Goal: Task Accomplishment & Management: Manage account settings

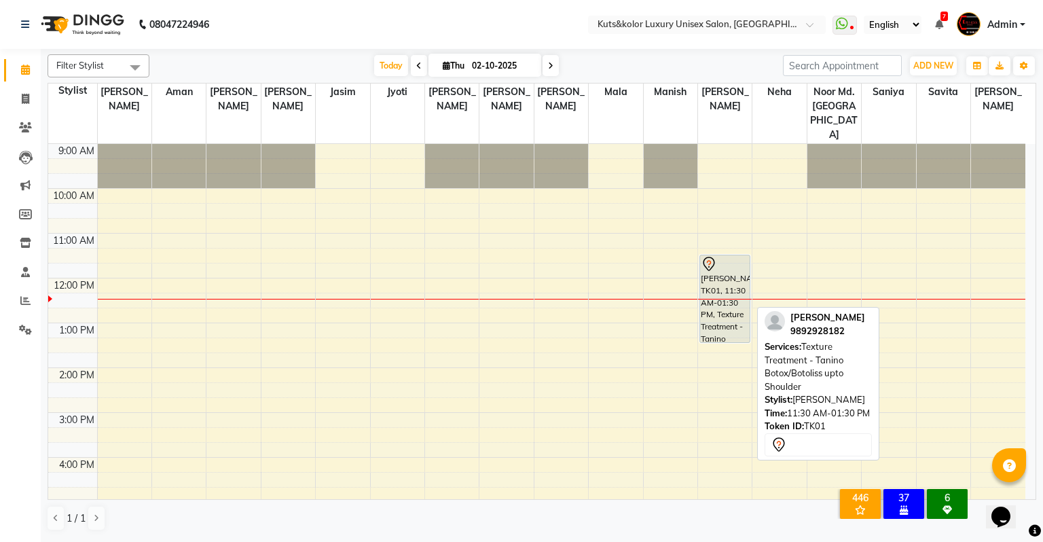
click at [705, 255] on div "[PERSON_NAME], TK01, 11:30 AM-01:30 PM, Texture Treatment - Tanino Botox/Botoli…" at bounding box center [725, 298] width 50 height 87
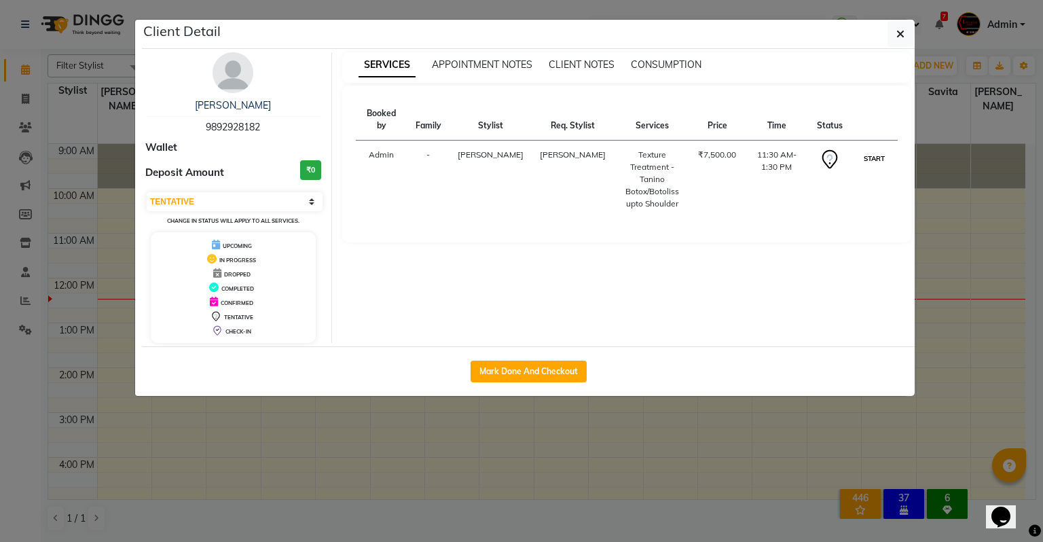
click at [830, 150] on button "START" at bounding box center [874, 158] width 28 height 17
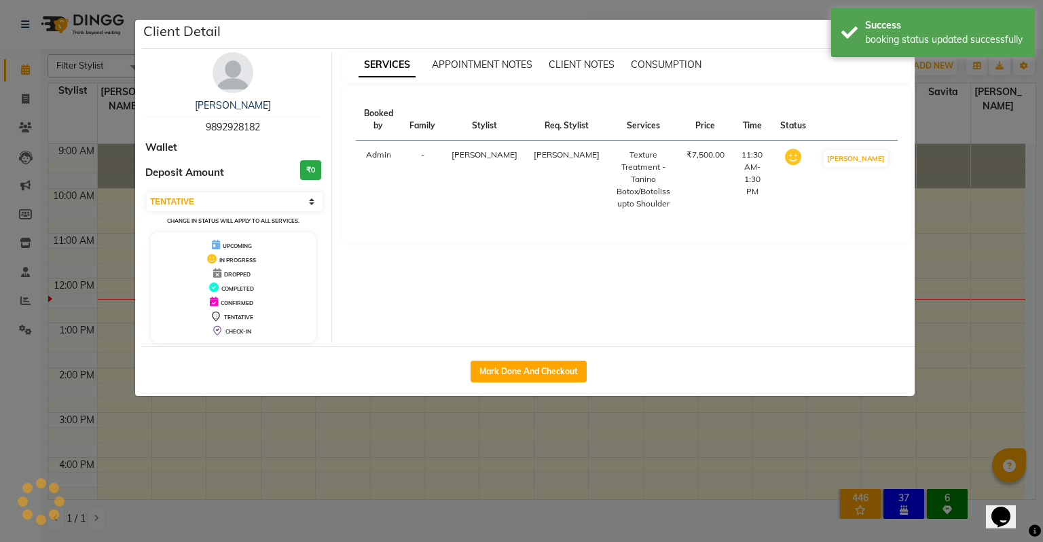
select select "1"
click at [830, 185] on ngb-modal-window "Client Detail [PERSON_NAME] 9892928182 Wallet Deposit Amount ₹0 Select IN SERVI…" at bounding box center [521, 271] width 1043 height 542
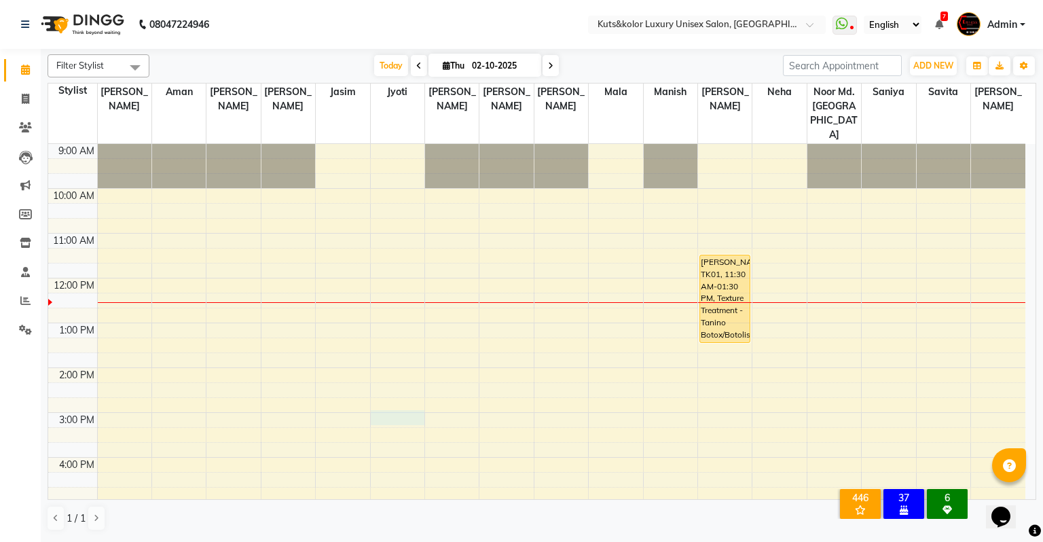
click at [394, 386] on div "9:00 AM 10:00 AM 11:00 AM 12:00 PM 1:00 PM 2:00 PM 3:00 PM 4:00 PM 5:00 PM 6:00…" at bounding box center [536, 435] width 977 height 582
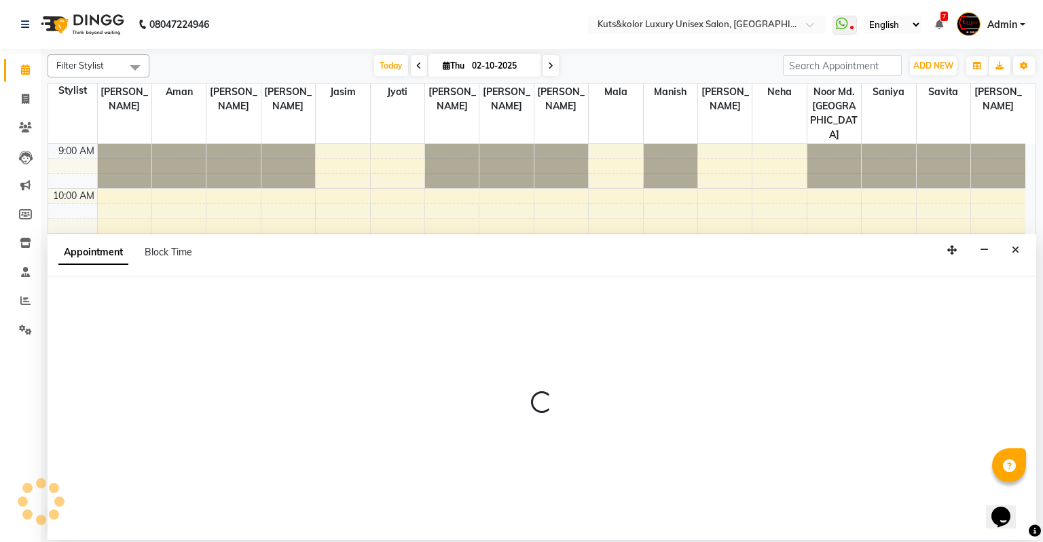
select select "22535"
select select "tentative"
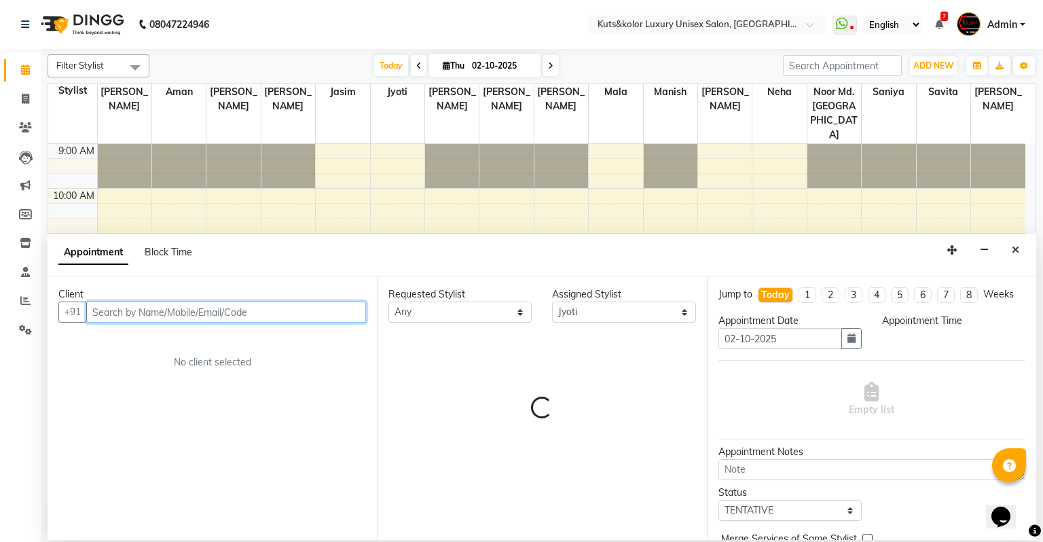
select select "900"
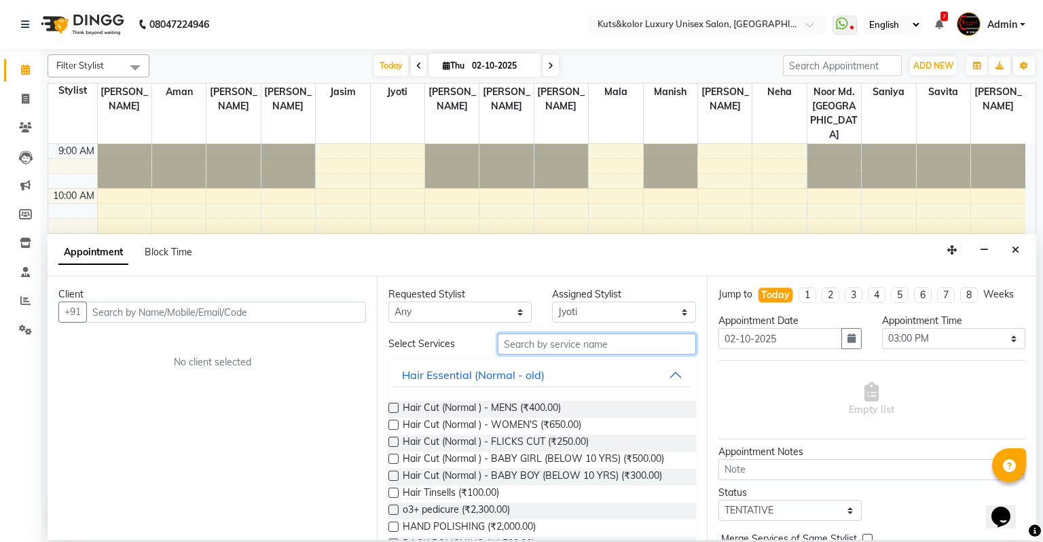
click at [519, 344] on input "text" at bounding box center [597, 343] width 198 height 21
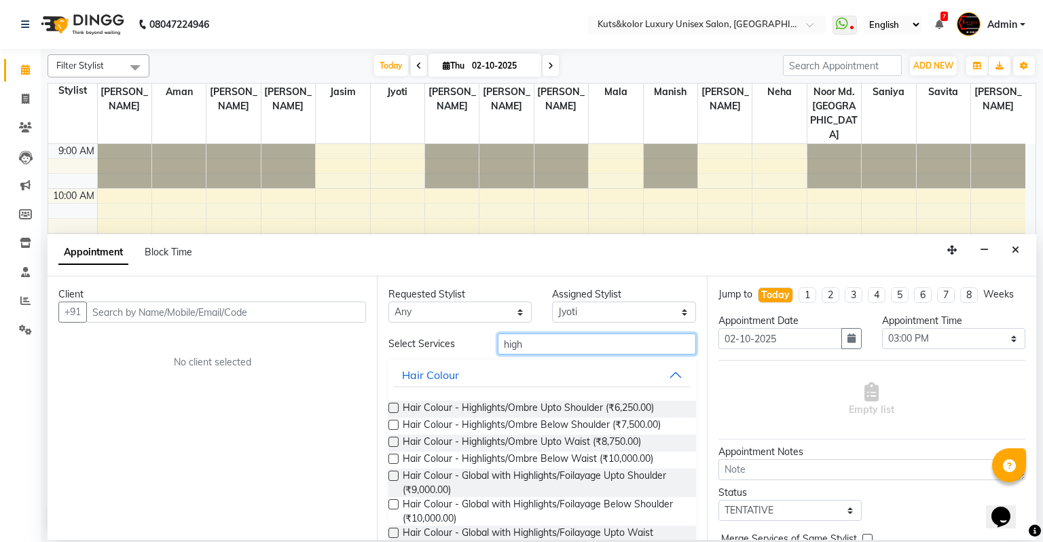
type input "high"
click at [391, 503] on label at bounding box center [393, 504] width 10 height 10
click at [391, 503] on input "checkbox" at bounding box center [392, 505] width 9 height 9
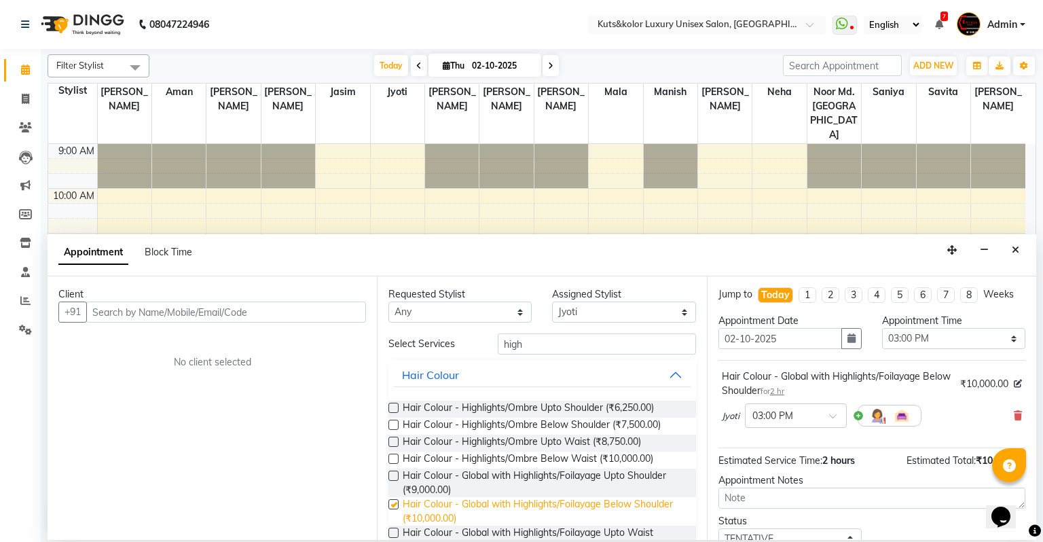
checkbox input "false"
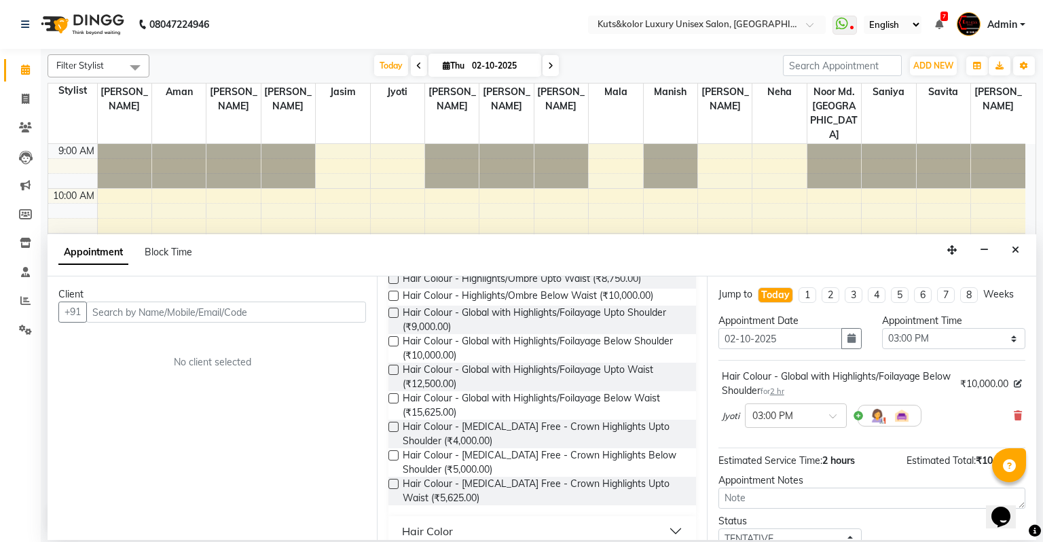
scroll to position [179, 0]
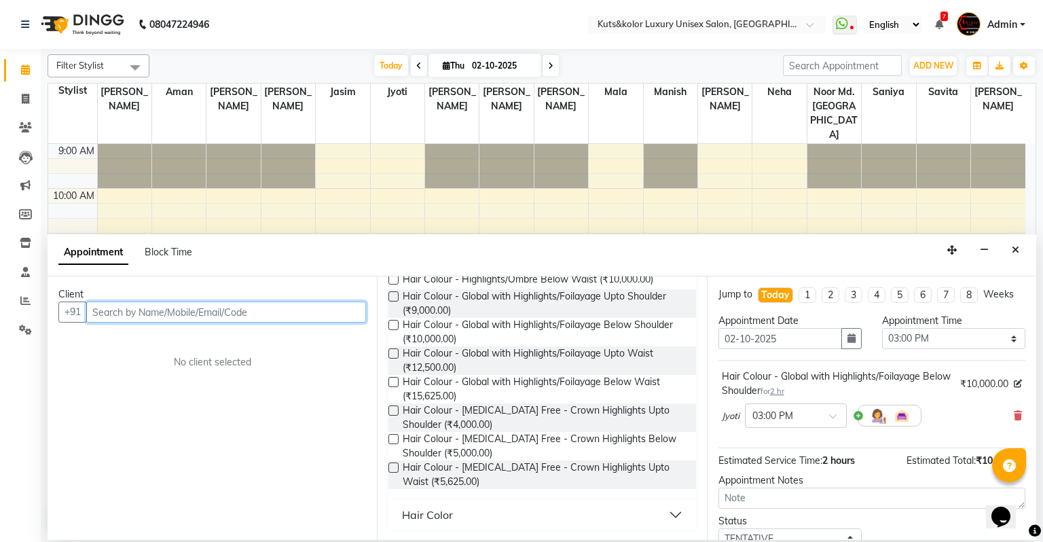
click at [122, 314] on input "text" at bounding box center [226, 311] width 280 height 21
type input "9712379437"
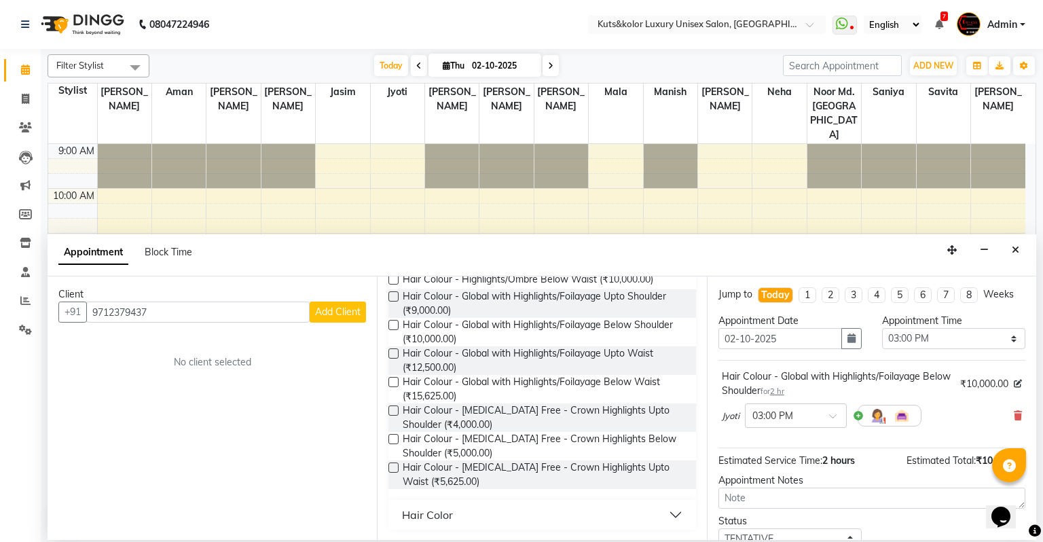
click at [312, 319] on button "Add Client" at bounding box center [338, 311] width 56 height 21
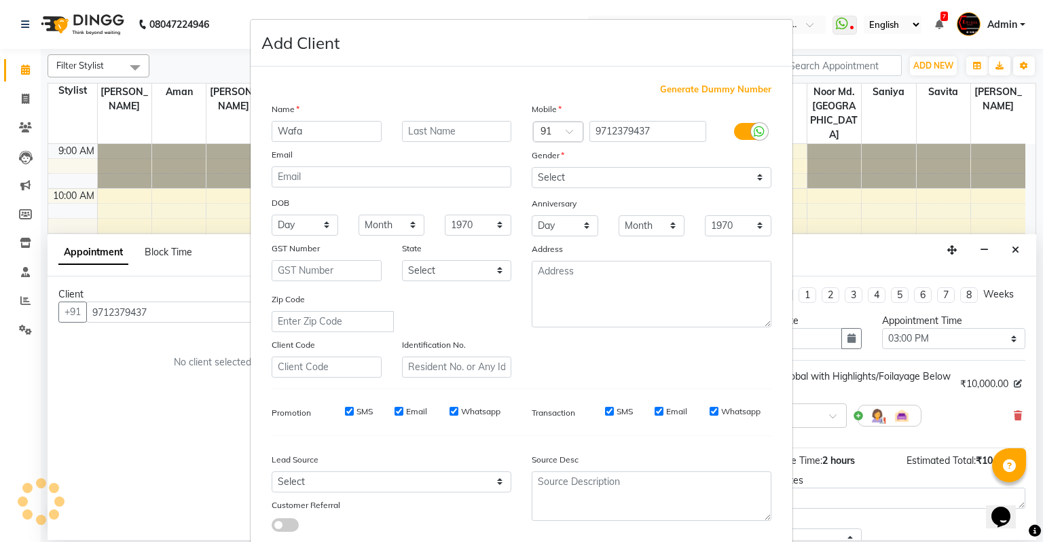
type input "Wafa"
click at [562, 185] on select "Select [DEMOGRAPHIC_DATA] [DEMOGRAPHIC_DATA] Other Prefer Not To Say" at bounding box center [652, 177] width 240 height 21
select select "[DEMOGRAPHIC_DATA]"
click at [532, 168] on select "Select [DEMOGRAPHIC_DATA] [DEMOGRAPHIC_DATA] Other Prefer Not To Say" at bounding box center [652, 177] width 240 height 21
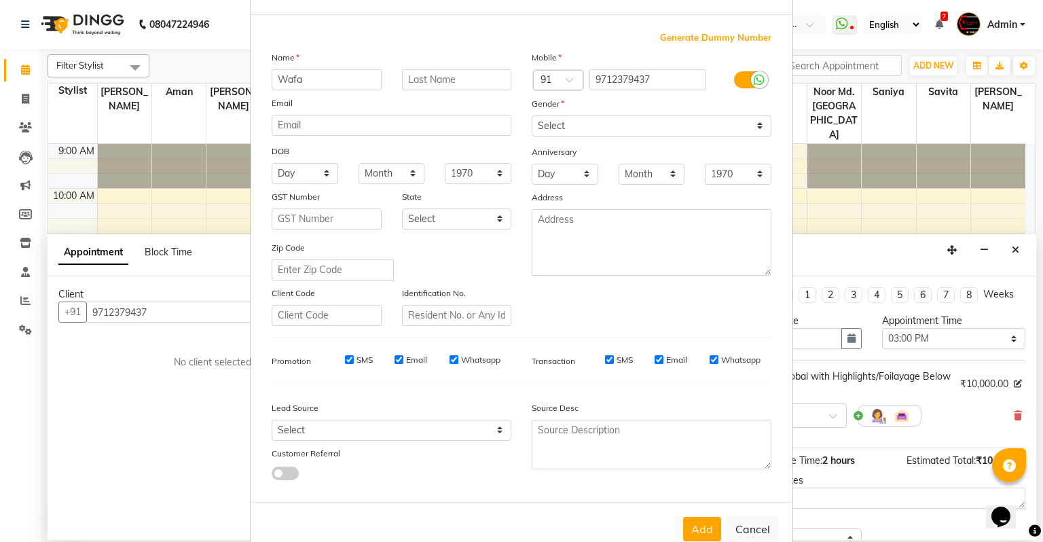
scroll to position [91, 0]
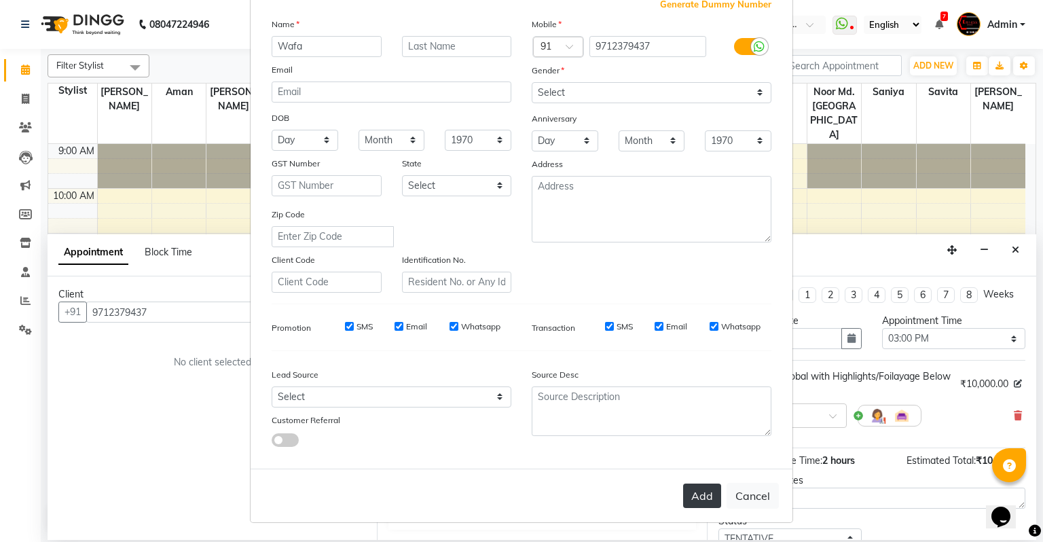
click at [699, 495] on button "Add" at bounding box center [702, 495] width 38 height 24
select select
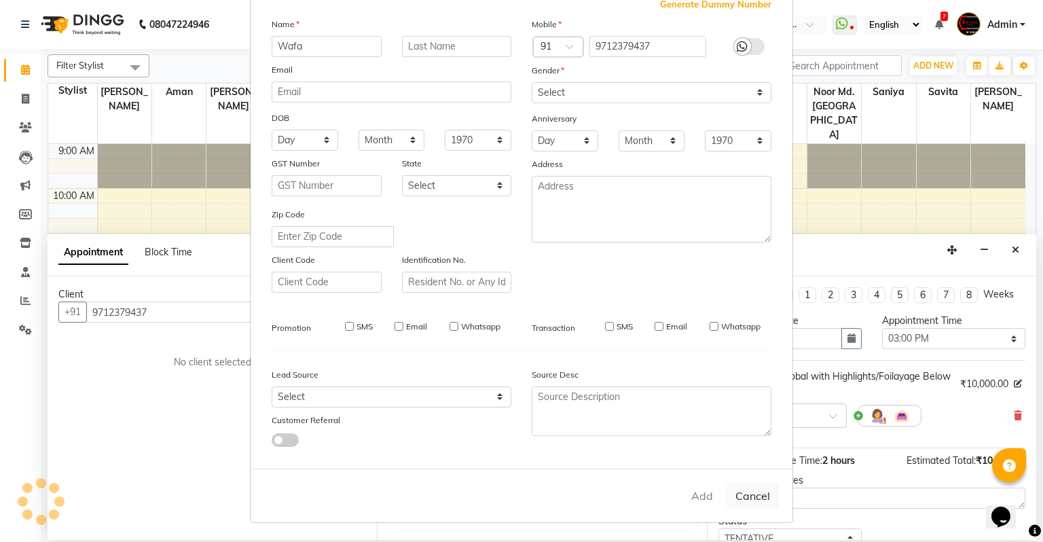
select select
checkbox input "false"
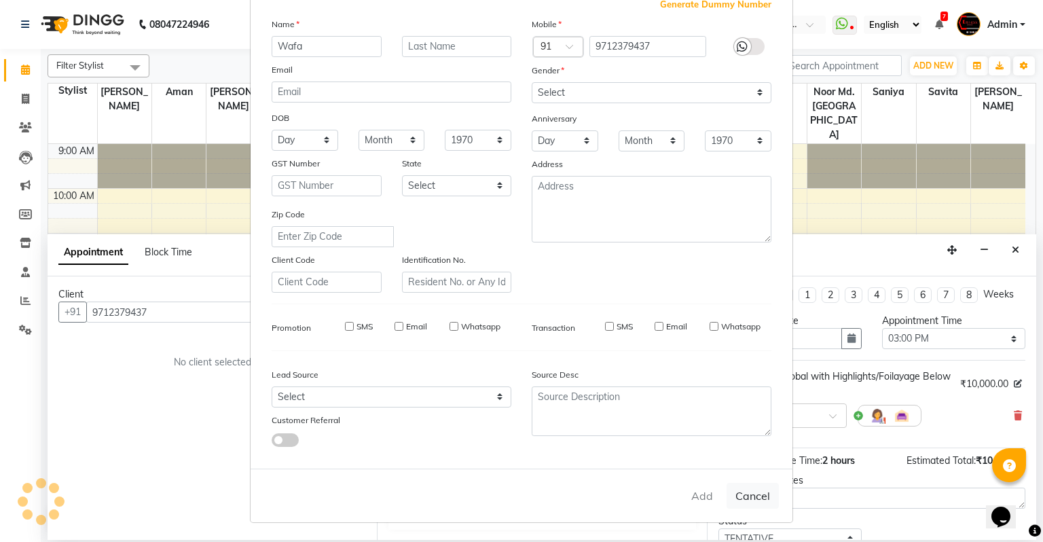
checkbox input "false"
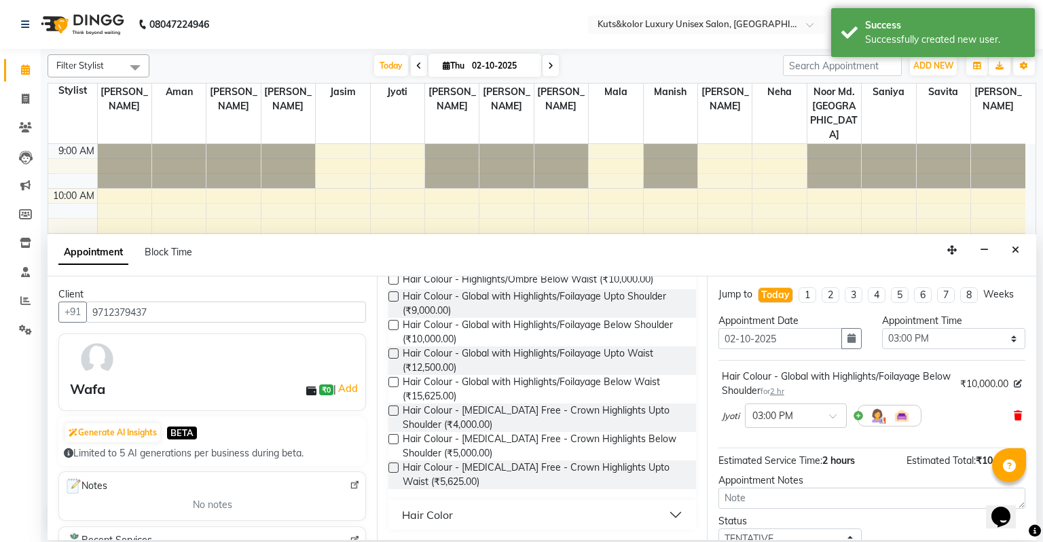
click at [830, 419] on icon at bounding box center [1018, 416] width 8 height 10
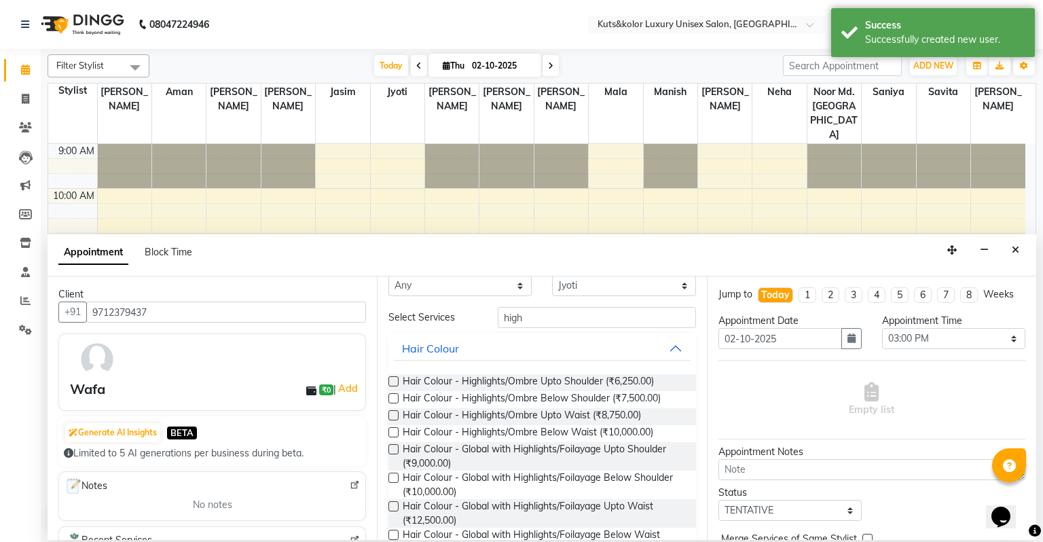
scroll to position [0, 0]
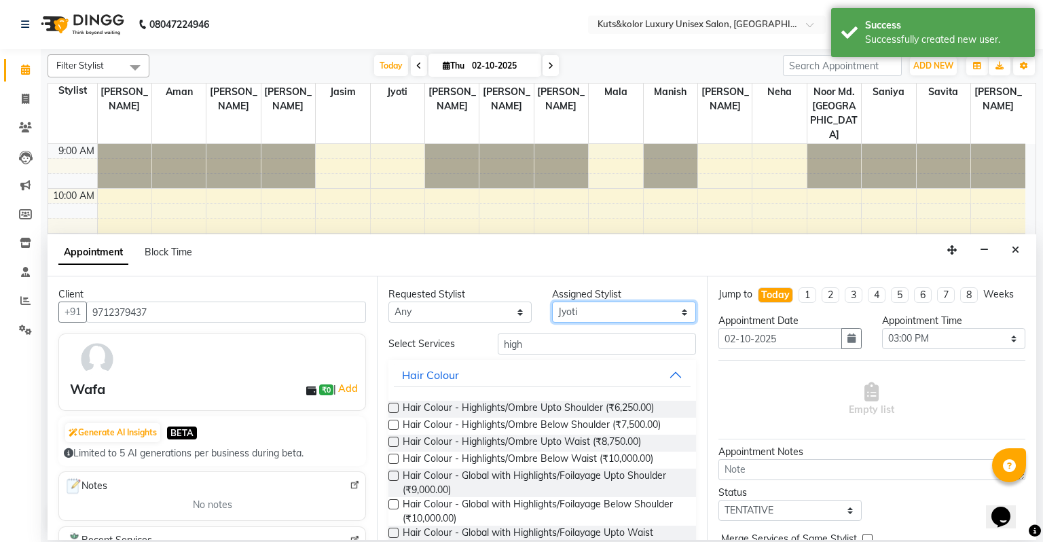
click at [592, 308] on select "Select [PERSON_NAME] [PERSON_NAME] [PERSON_NAME] [PERSON_NAME] Jyoti [PERSON_NA…" at bounding box center [623, 311] width 143 height 21
select select "22556"
click at [552, 301] on select "Select [PERSON_NAME] [PERSON_NAME] [PERSON_NAME] [PERSON_NAME] Jyoti [PERSON_NA…" at bounding box center [623, 311] width 143 height 21
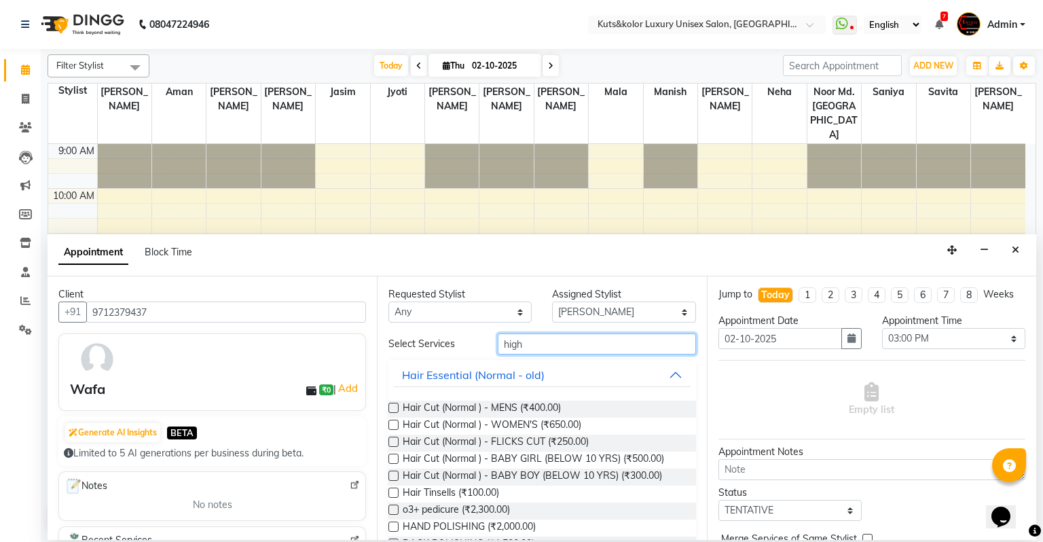
click at [551, 339] on input "high" at bounding box center [597, 343] width 198 height 21
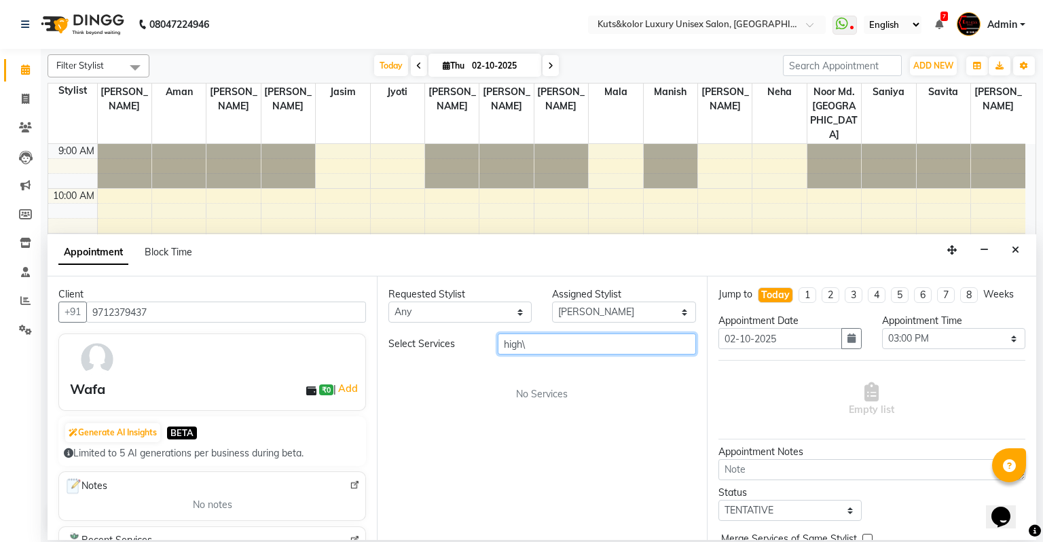
type input "high"
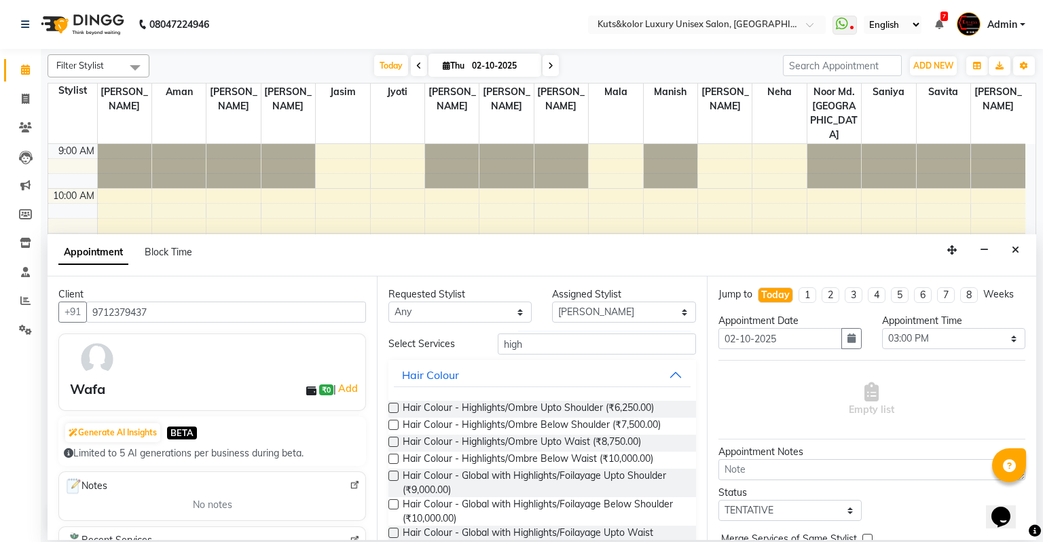
click at [394, 477] on label at bounding box center [393, 476] width 10 height 10
click at [394, 477] on input "checkbox" at bounding box center [392, 477] width 9 height 9
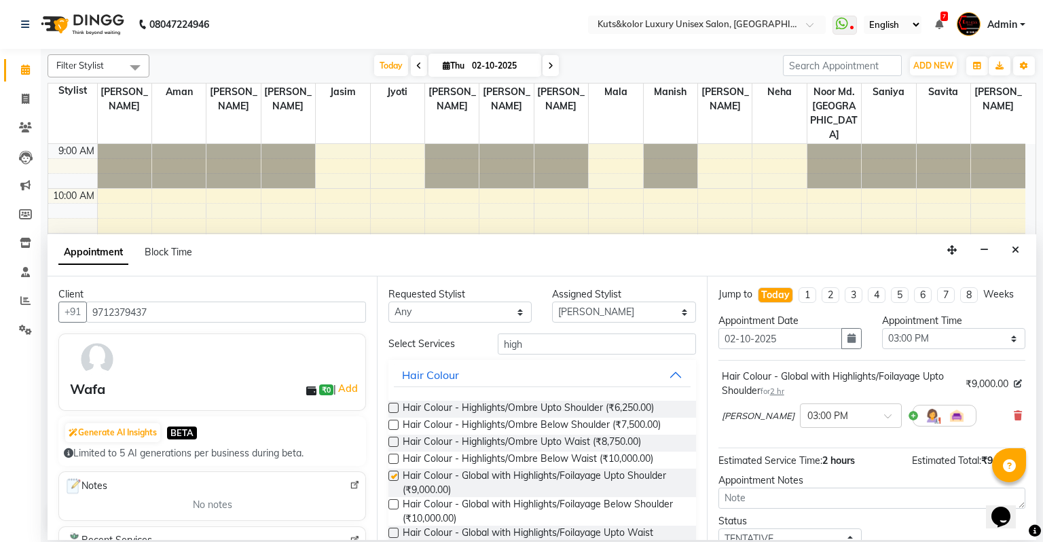
checkbox input "false"
click at [830, 484] on div "Jump to [DATE] 1 2 3 4 5 6 7 8 Weeks Appointment Date [DATE] Appointment Time S…" at bounding box center [871, 407] width 329 height 263
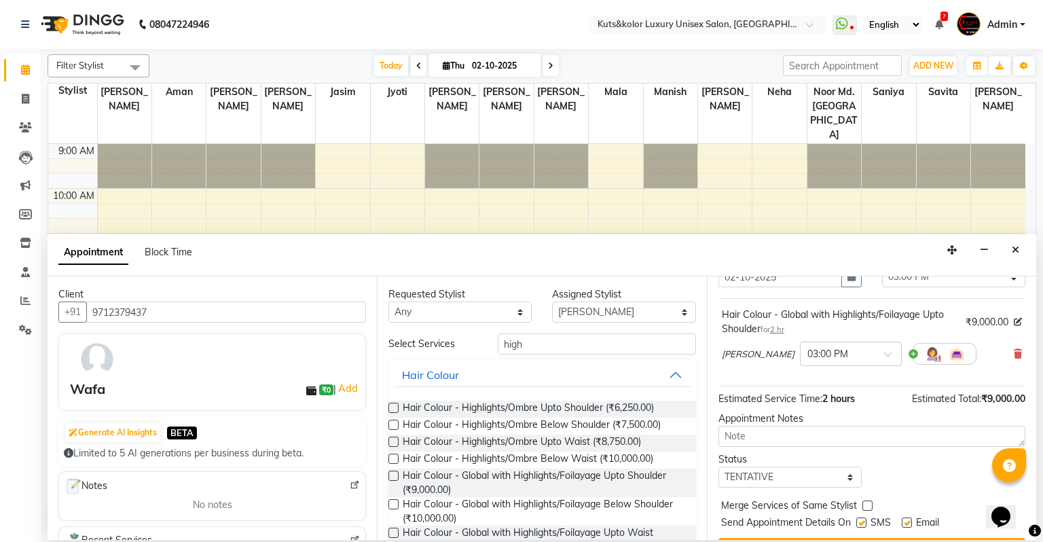
scroll to position [94, 0]
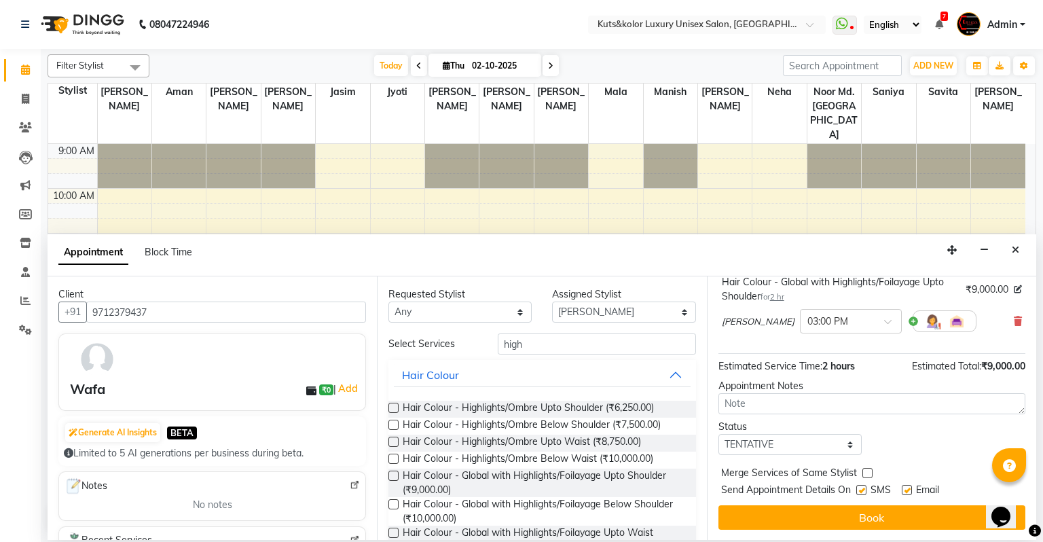
click at [830, 490] on label at bounding box center [861, 490] width 10 height 10
click at [830, 490] on input "checkbox" at bounding box center [860, 491] width 9 height 9
checkbox input "false"
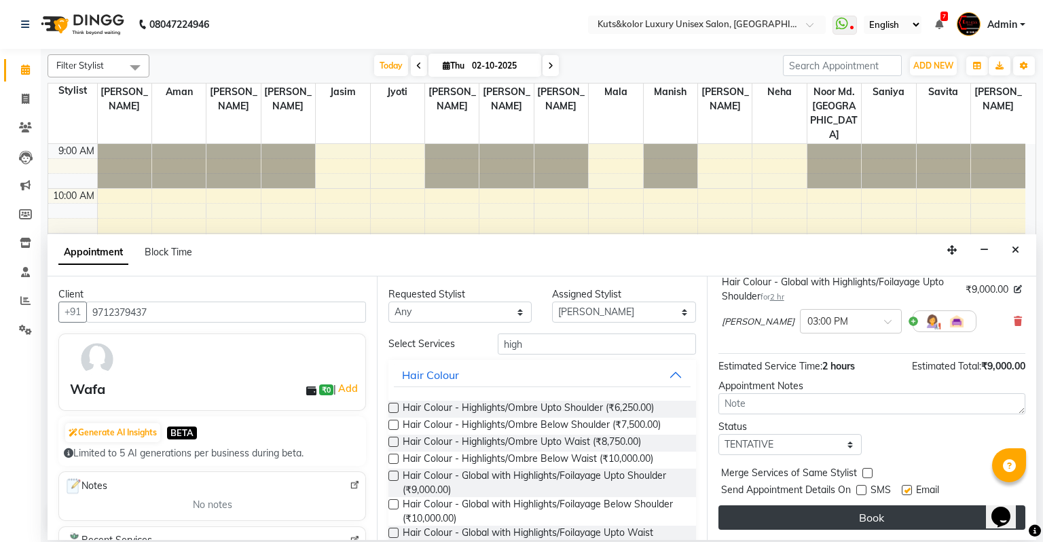
click at [830, 512] on button "Book" at bounding box center [871, 517] width 307 height 24
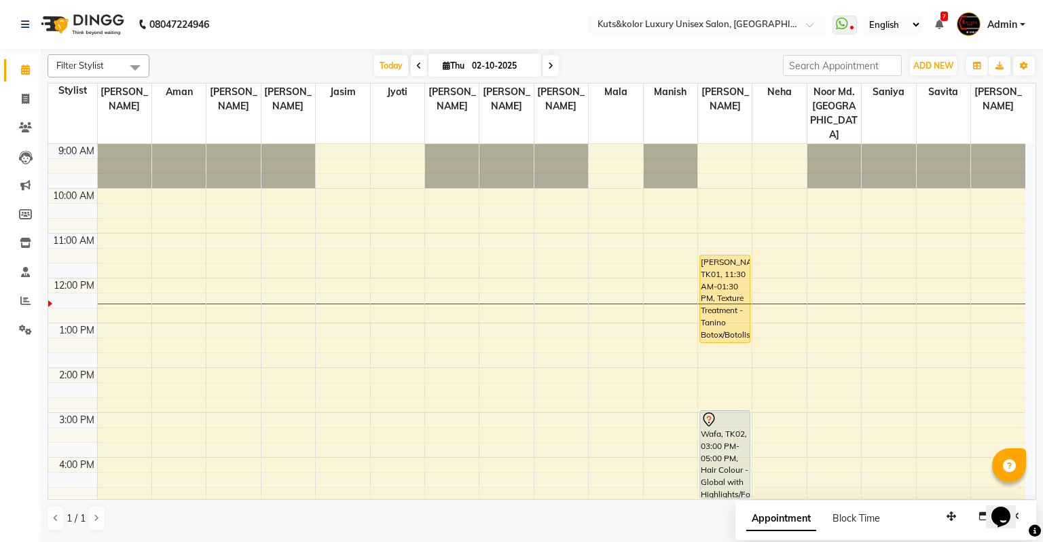
click at [416, 64] on icon at bounding box center [418, 66] width 5 height 8
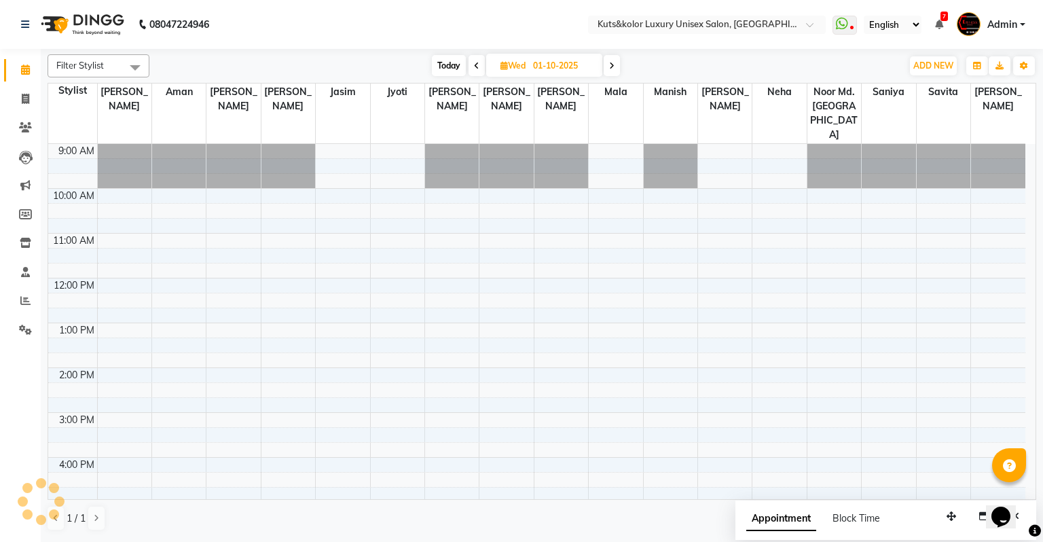
scroll to position [133, 0]
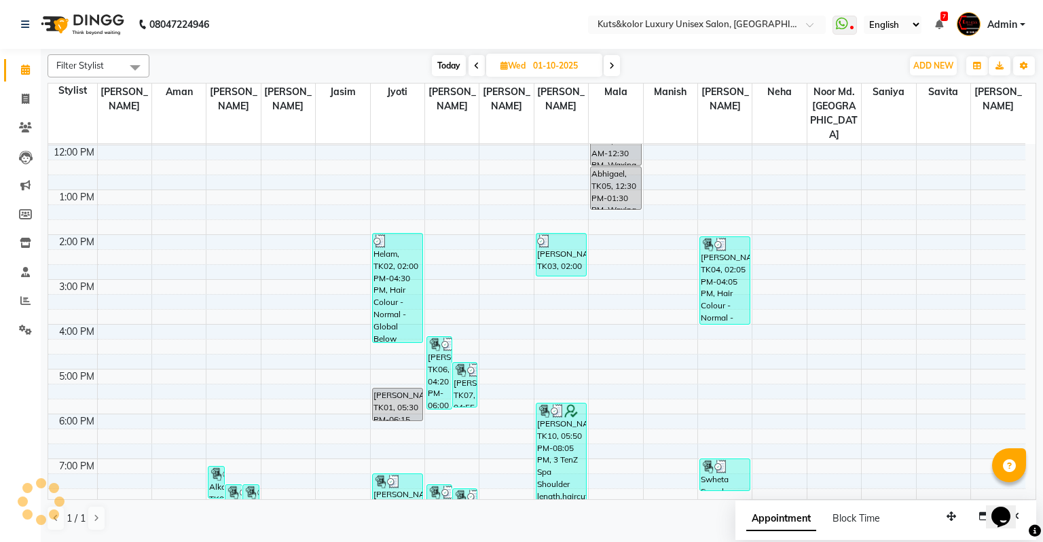
click at [413, 64] on div "[DATE] [DATE]" at bounding box center [525, 66] width 739 height 20
click at [475, 67] on icon at bounding box center [476, 66] width 5 height 8
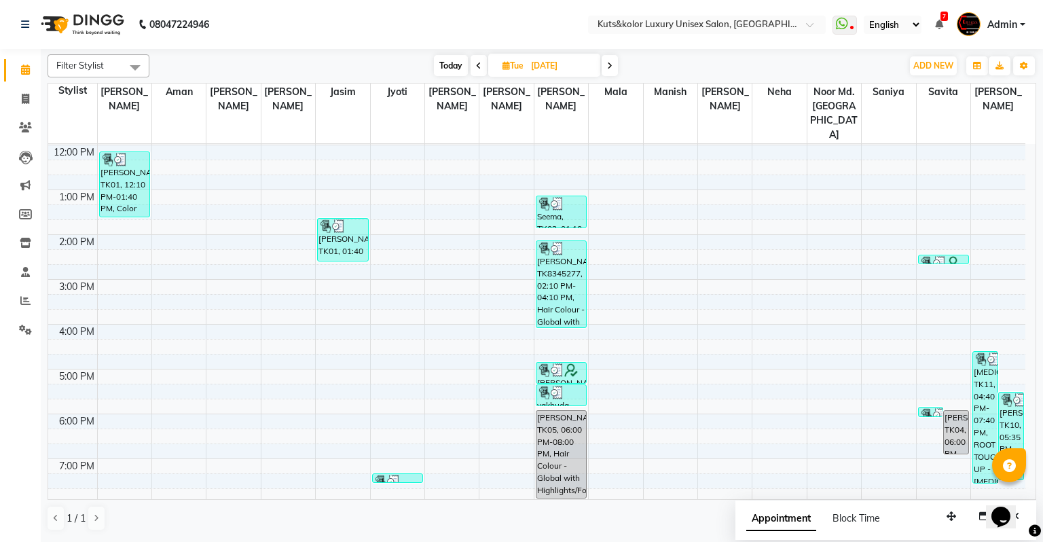
click at [476, 67] on icon at bounding box center [478, 66] width 5 height 8
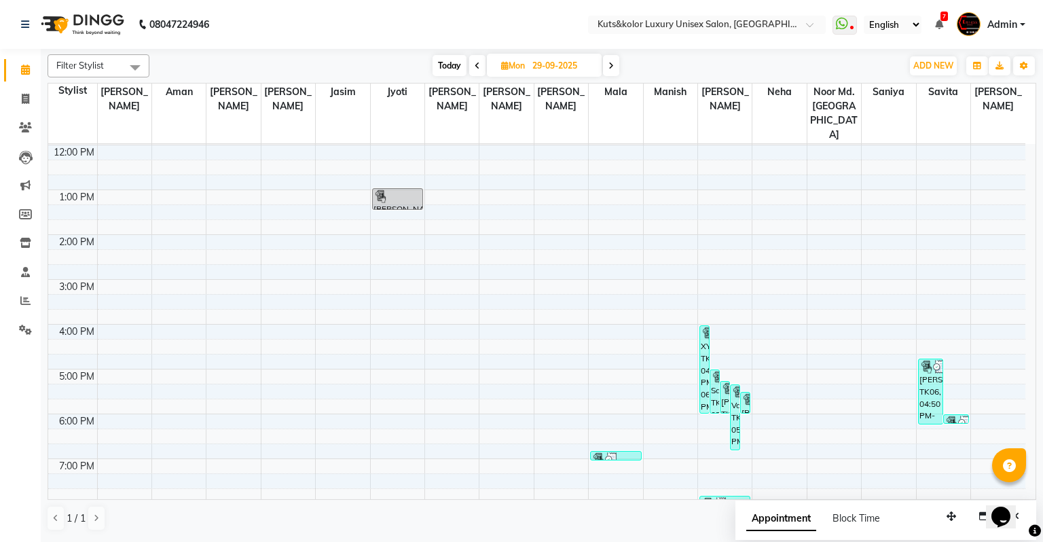
click at [473, 68] on span at bounding box center [477, 65] width 16 height 21
type input "[DATE]"
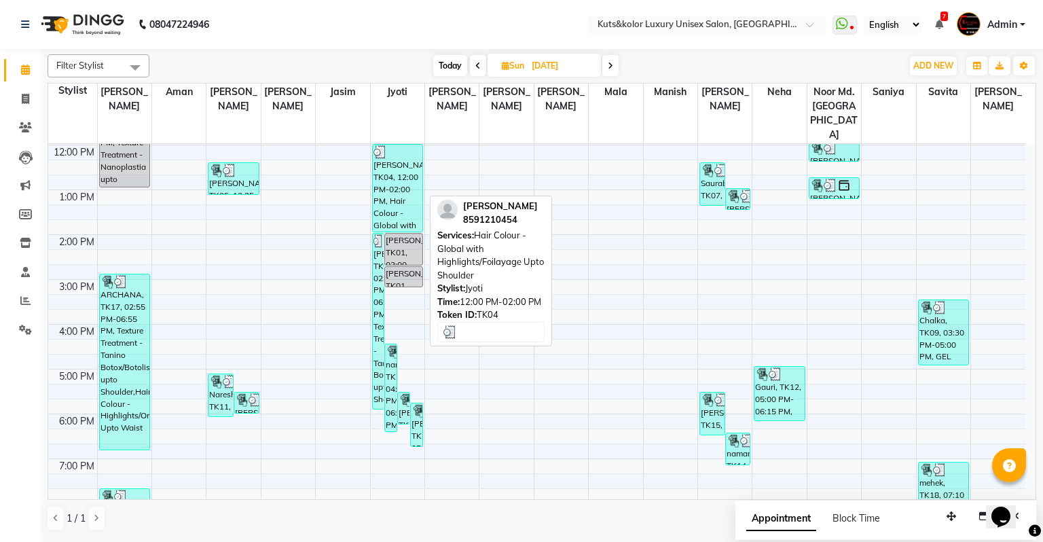
click at [384, 156] on div "[PERSON_NAME], TK04, 12:00 PM-02:00 PM, Hair Colour - Global with Highlights/Fo…" at bounding box center [398, 188] width 50 height 87
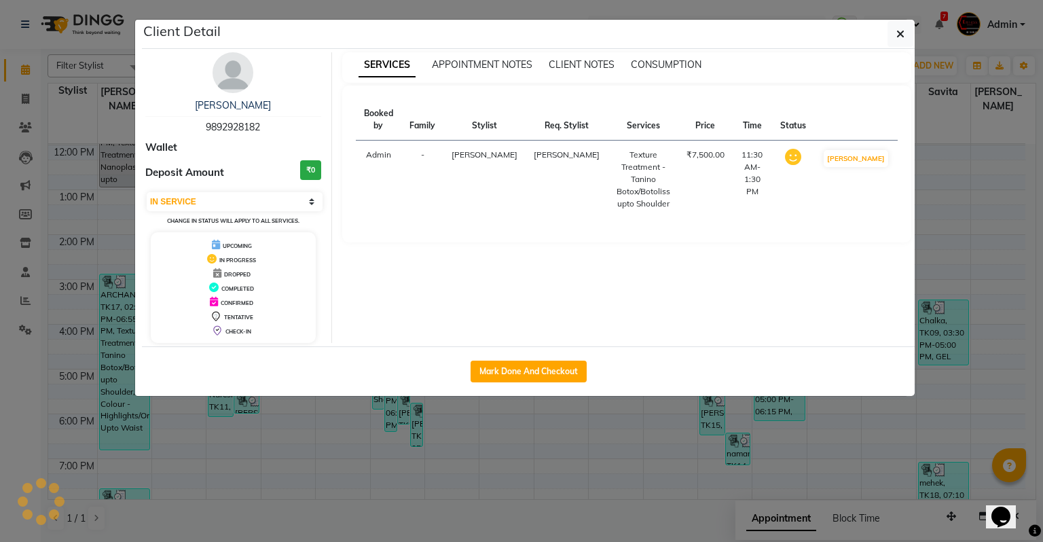
select select "3"
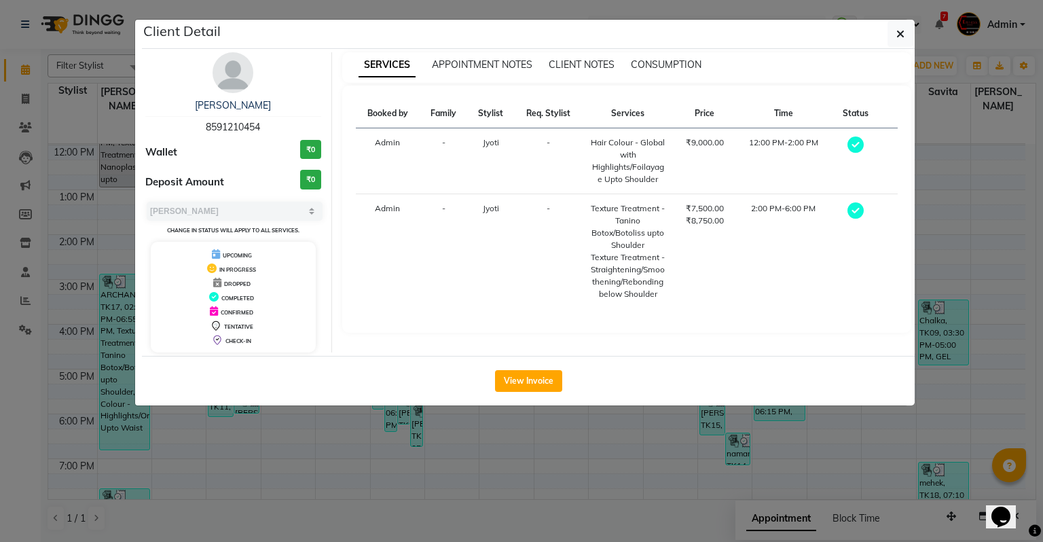
click at [254, 71] on div "[PERSON_NAME] 8591210454 Wallet ₹0 Deposit Amount ₹0 Select MARK DONE UPCOMING …" at bounding box center [233, 202] width 197 height 300
click at [233, 71] on img at bounding box center [233, 72] width 41 height 41
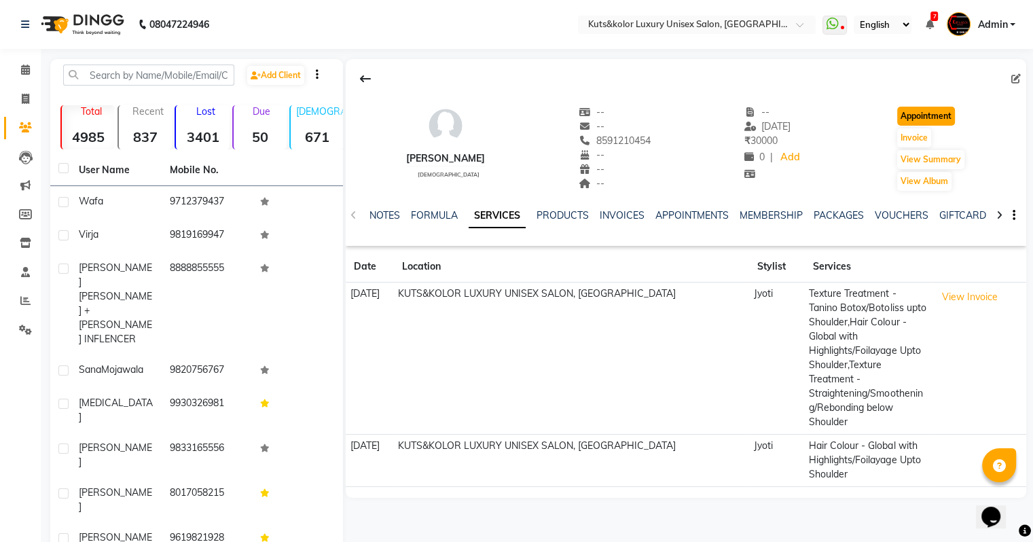
click at [830, 115] on button "Appointment" at bounding box center [926, 116] width 58 height 19
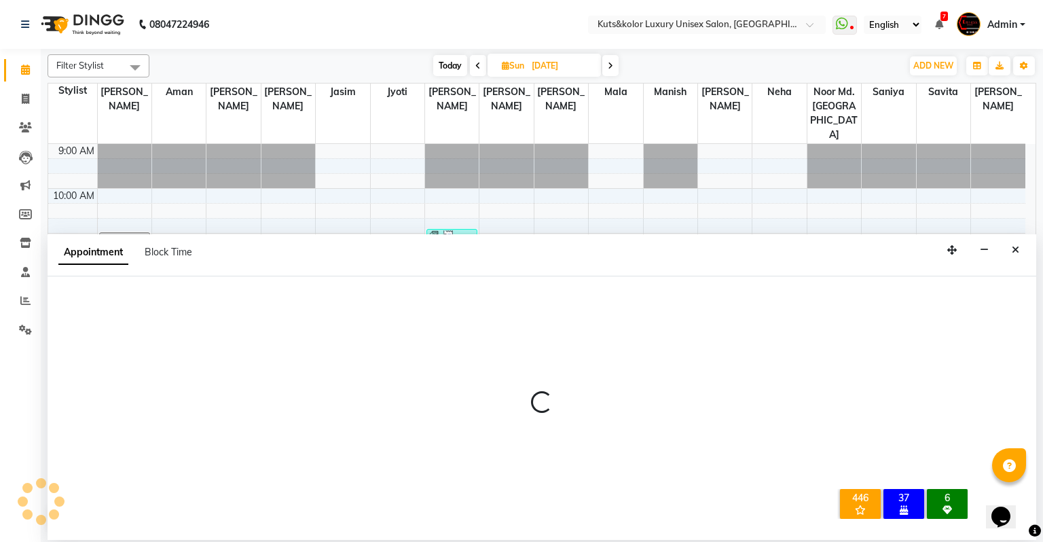
click at [671, 270] on div "Appointment Block Time" at bounding box center [542, 255] width 989 height 42
type input "02-10-2025"
select select "600"
select select "tentative"
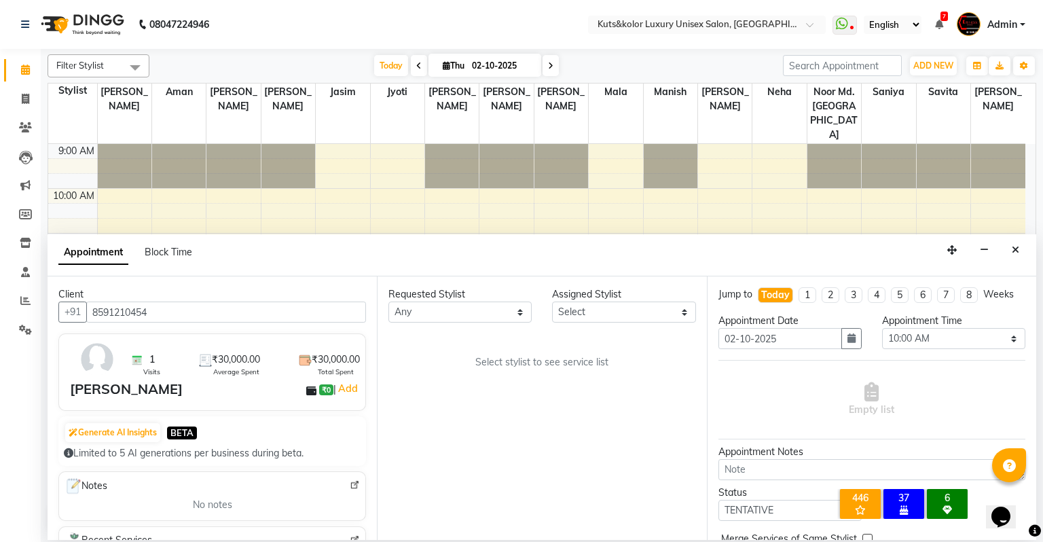
scroll to position [133, 0]
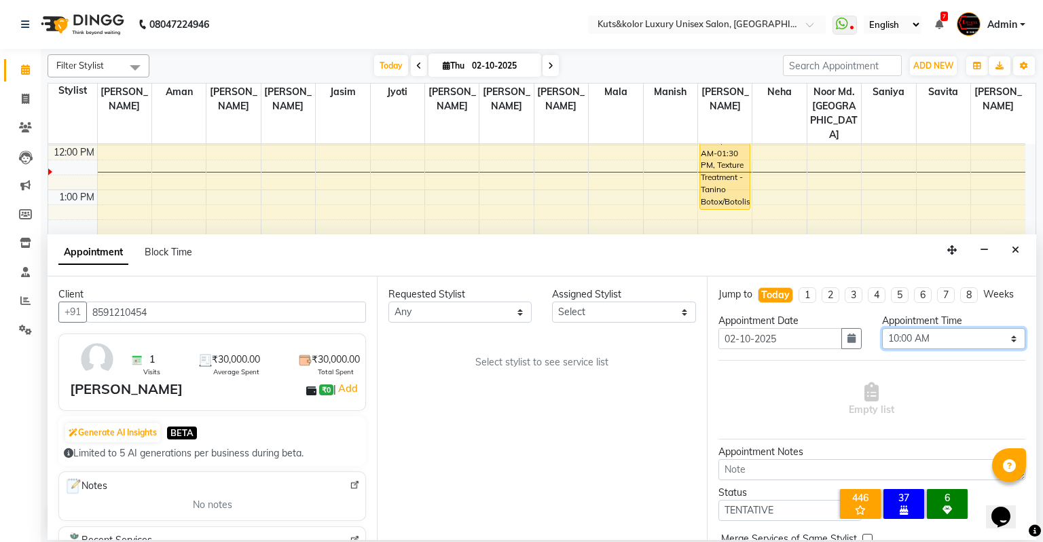
click at [830, 346] on select "Select 10:00 AM 10:15 AM 10:30 AM 10:45 AM 11:00 AM 11:15 AM 11:30 AM 11:45 AM …" at bounding box center [953, 338] width 143 height 21
select select "780"
click at [830, 328] on select "Select 10:00 AM 10:15 AM 10:30 AM 10:45 AM 11:00 AM 11:15 AM 11:30 AM 11:45 AM …" at bounding box center [953, 338] width 143 height 21
click at [565, 311] on select "Select [PERSON_NAME] [PERSON_NAME] [PERSON_NAME] [PERSON_NAME] Jyoti [PERSON_NA…" at bounding box center [623, 311] width 143 height 21
select select "22558"
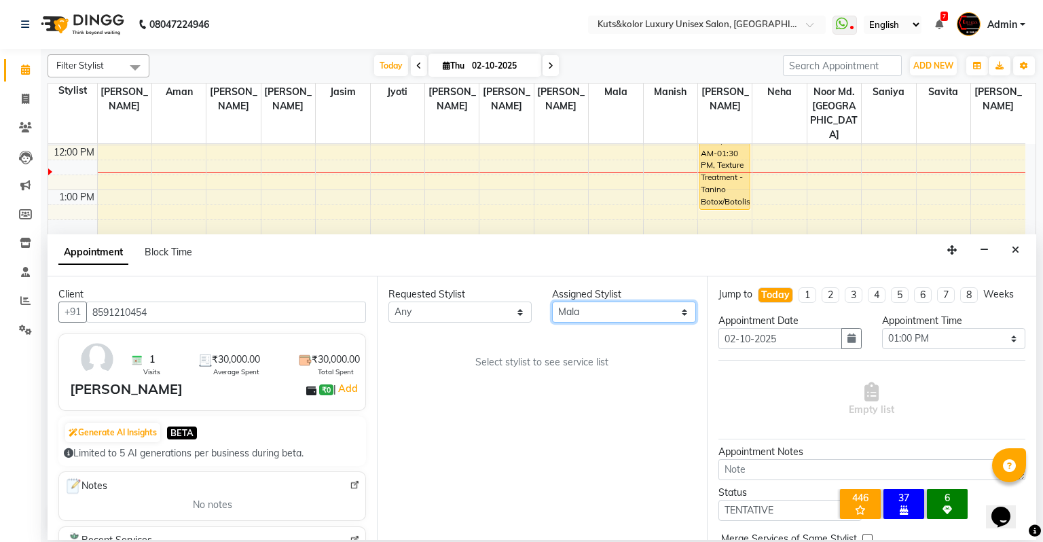
click at [552, 301] on select "Select [PERSON_NAME] [PERSON_NAME] [PERSON_NAME] [PERSON_NAME] Jyoti [PERSON_NA…" at bounding box center [623, 311] width 143 height 21
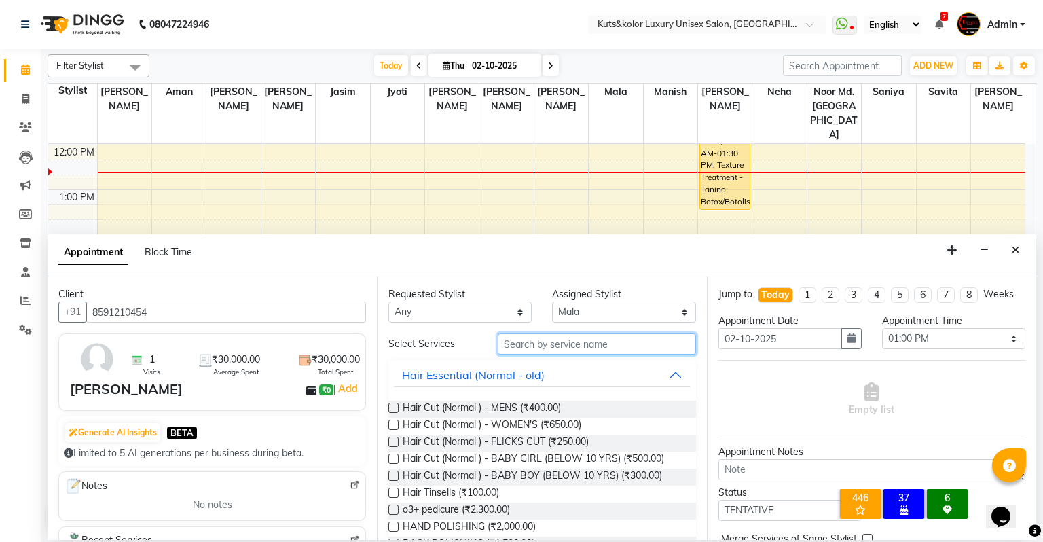
click at [525, 342] on input "text" at bounding box center [597, 343] width 198 height 21
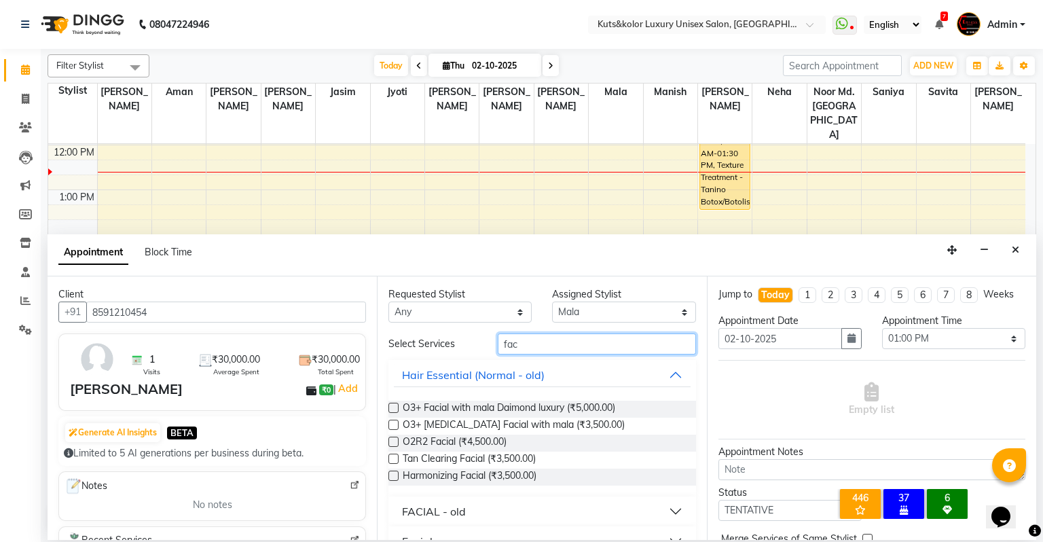
type input "fac"
click at [393, 428] on label at bounding box center [393, 425] width 10 height 10
click at [393, 428] on input "checkbox" at bounding box center [392, 426] width 9 height 9
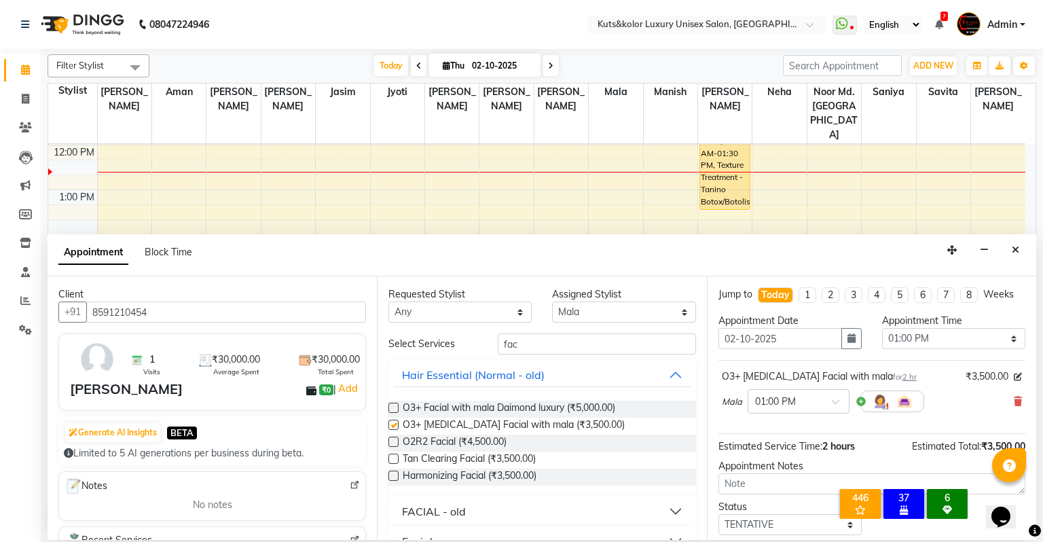
click at [393, 428] on label at bounding box center [393, 425] width 10 height 10
click at [393, 428] on input "checkbox" at bounding box center [392, 426] width 9 height 9
click at [392, 426] on label at bounding box center [393, 425] width 10 height 10
click at [392, 426] on input "checkbox" at bounding box center [392, 426] width 9 height 9
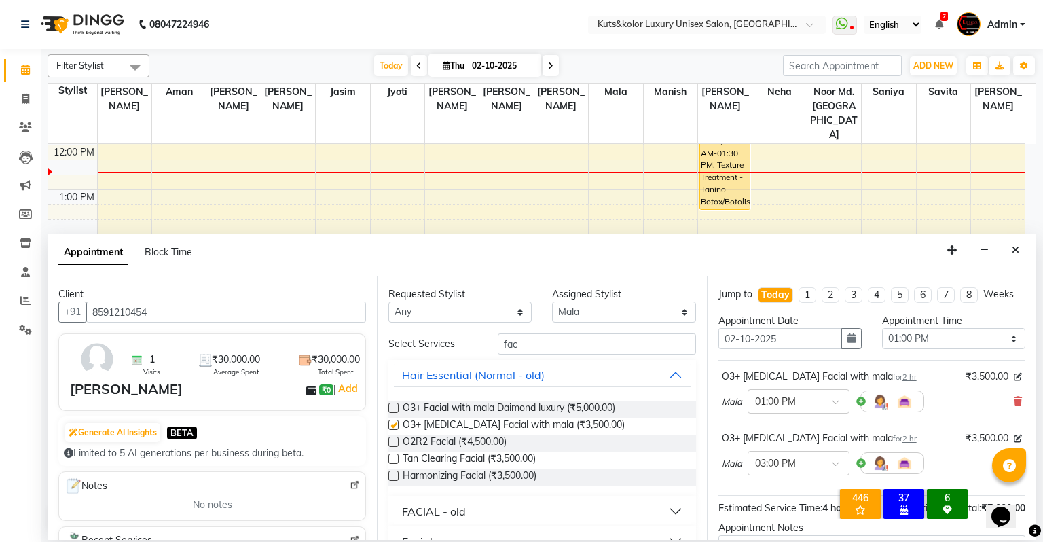
checkbox input "false"
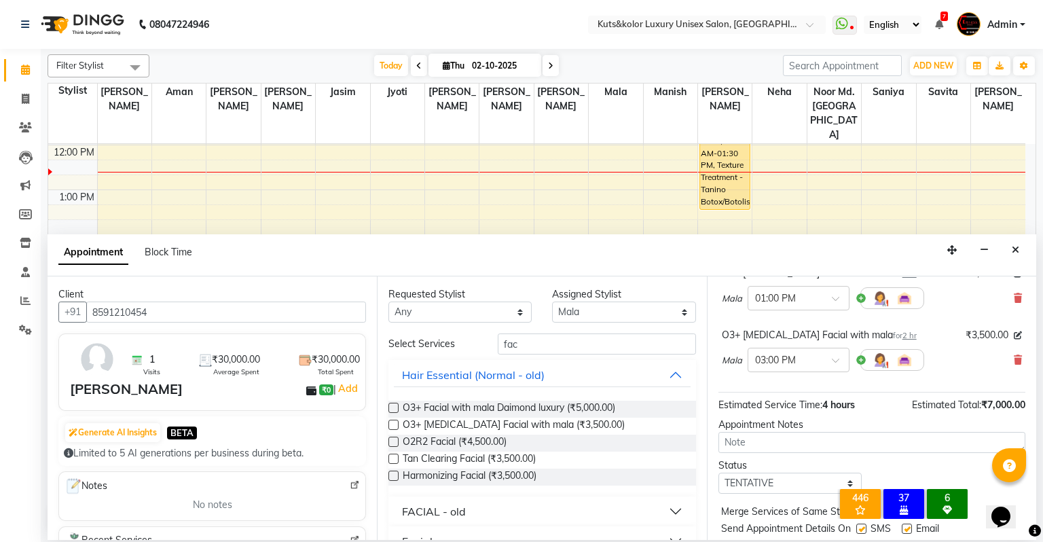
scroll to position [141, 0]
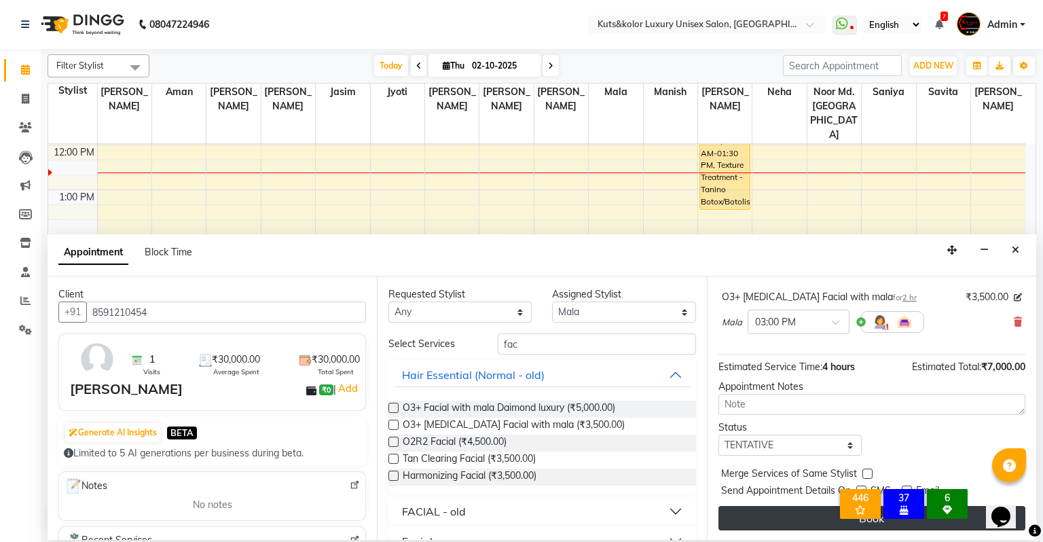
click at [812, 519] on button "Book" at bounding box center [871, 518] width 307 height 24
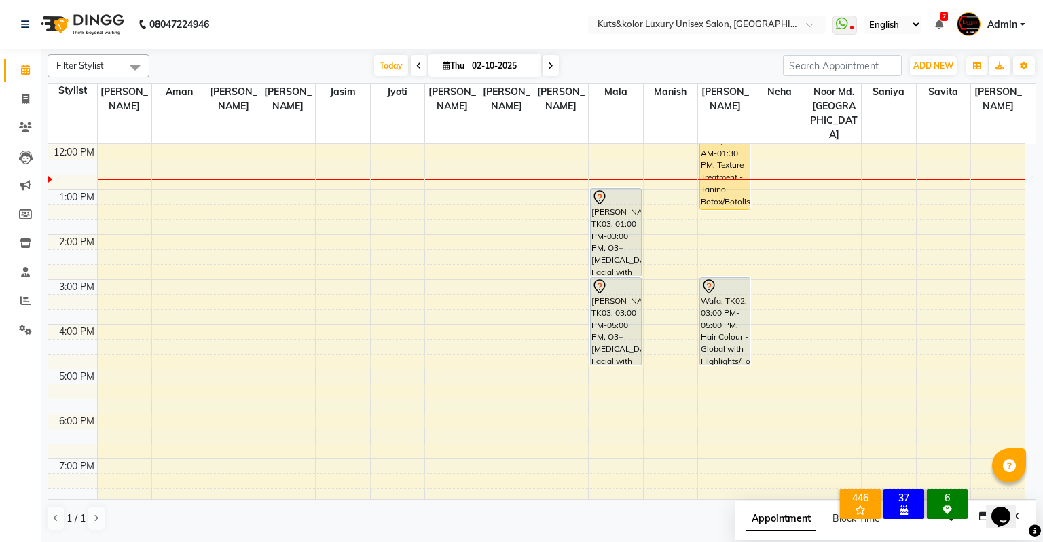
scroll to position [0, 0]
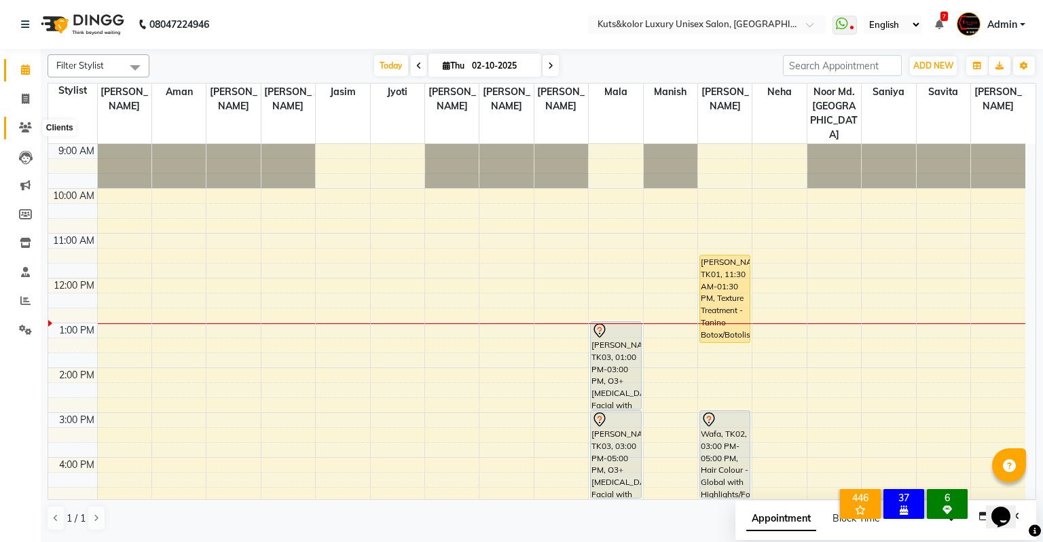
click at [14, 134] on span at bounding box center [26, 128] width 24 height 16
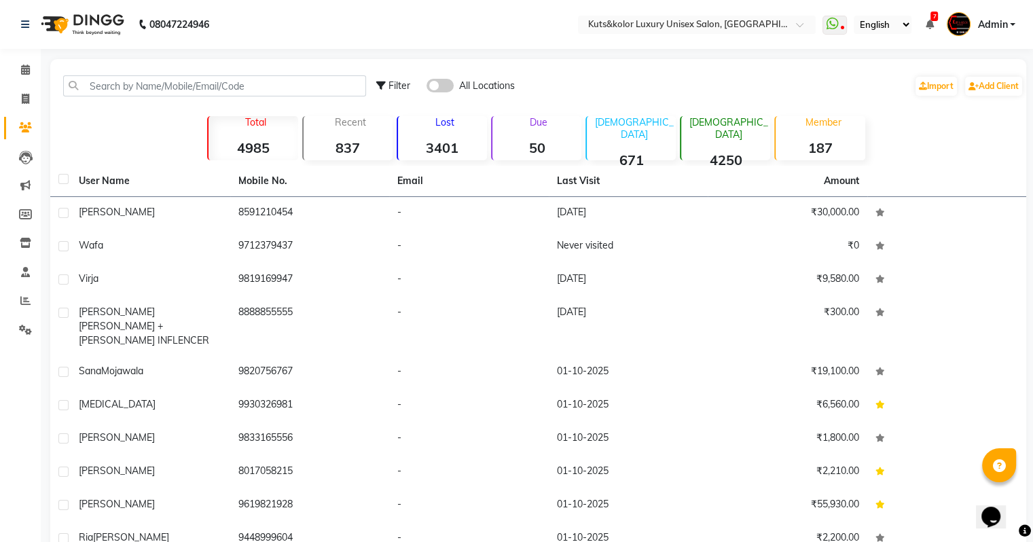
click at [14, 134] on span at bounding box center [26, 128] width 24 height 16
click at [19, 97] on span at bounding box center [26, 100] width 24 height 16
select select "service"
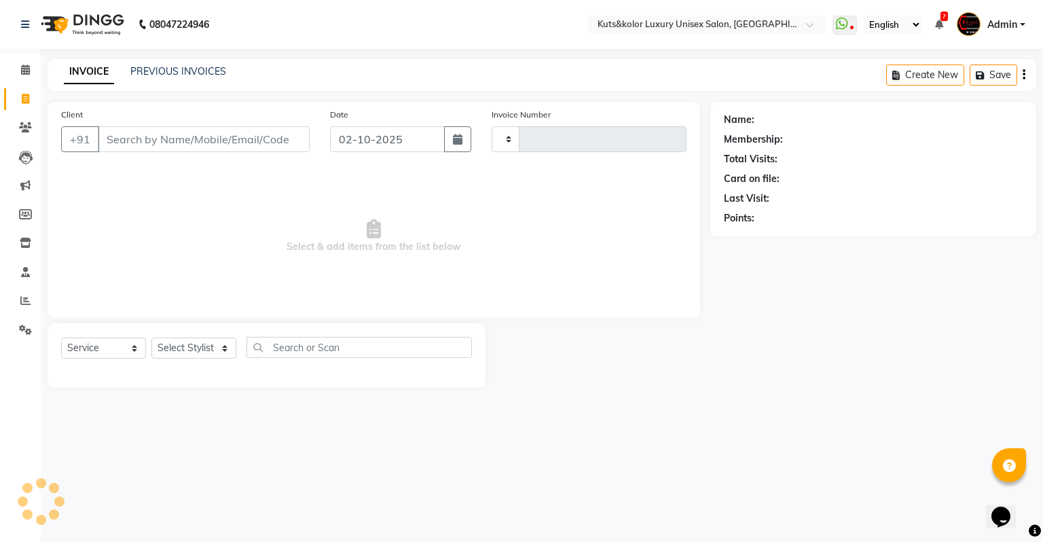
type input "2637"
select select "4172"
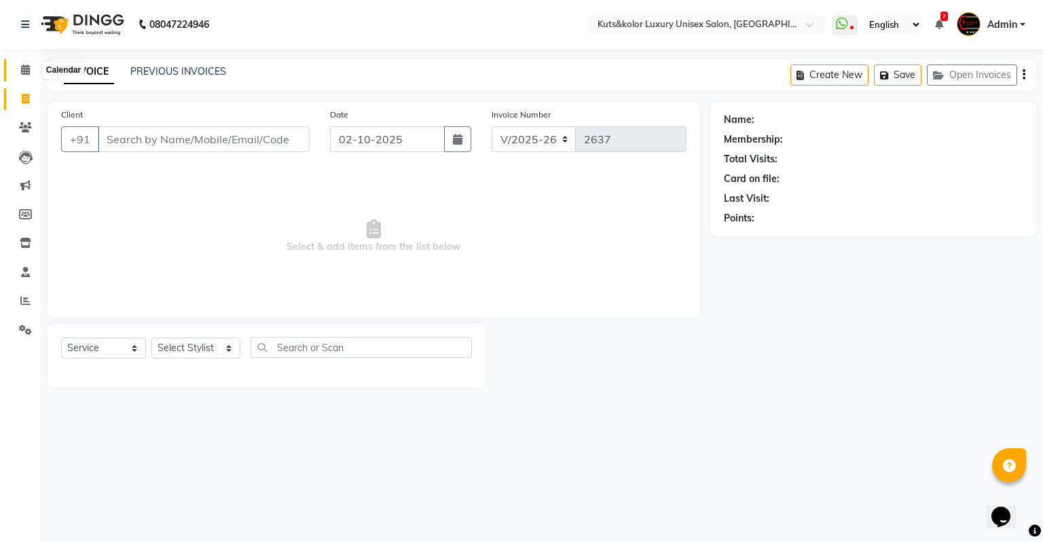
click at [29, 67] on icon at bounding box center [25, 70] width 9 height 10
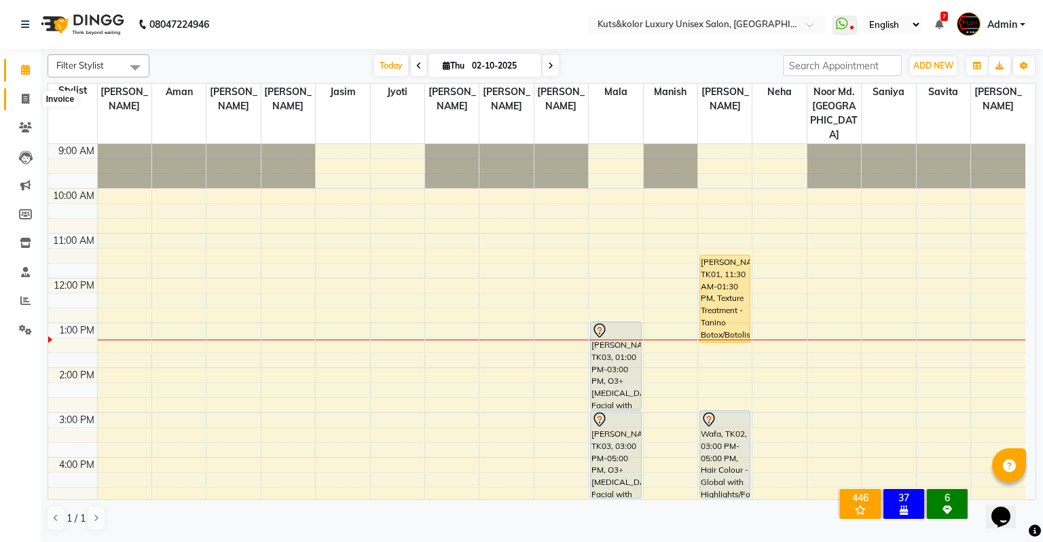
click at [19, 99] on span at bounding box center [26, 100] width 24 height 16
select select "service"
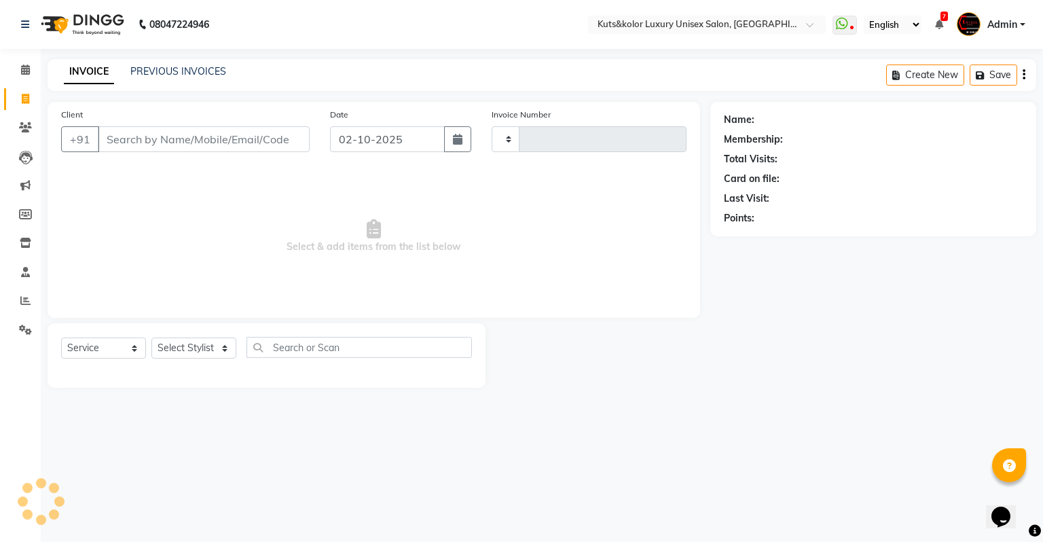
type input "2637"
select select "4172"
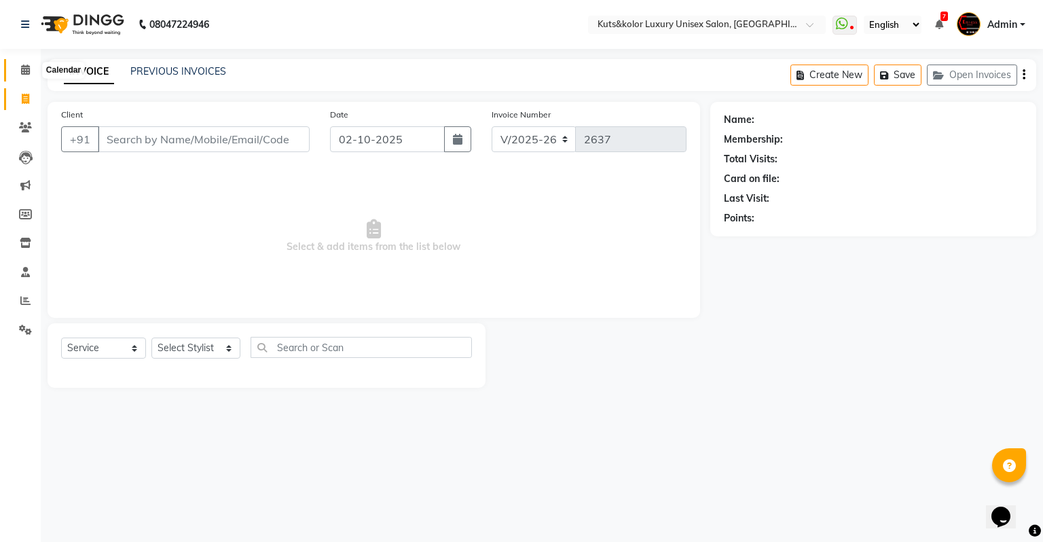
click at [21, 70] on icon at bounding box center [25, 70] width 9 height 10
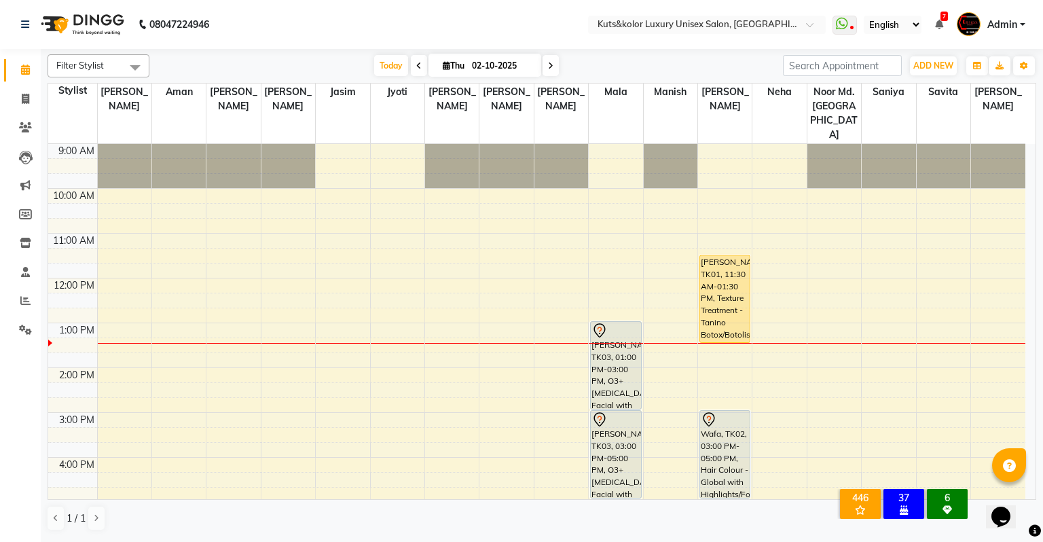
click at [483, 69] on input "02-10-2025" at bounding box center [502, 66] width 68 height 20
select select "10"
select select "2025"
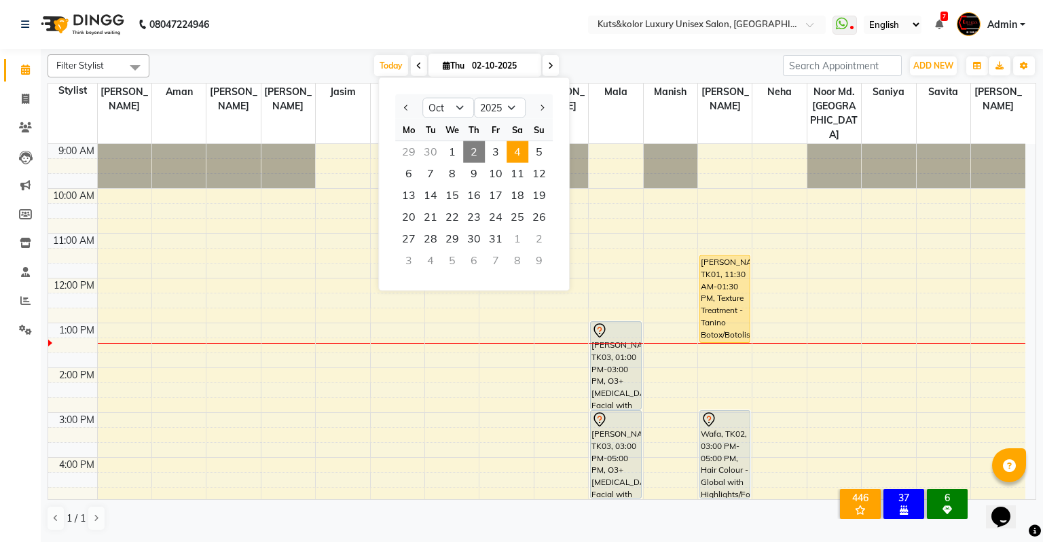
click at [518, 153] on span "4" at bounding box center [518, 152] width 22 height 22
type input "04-10-2025"
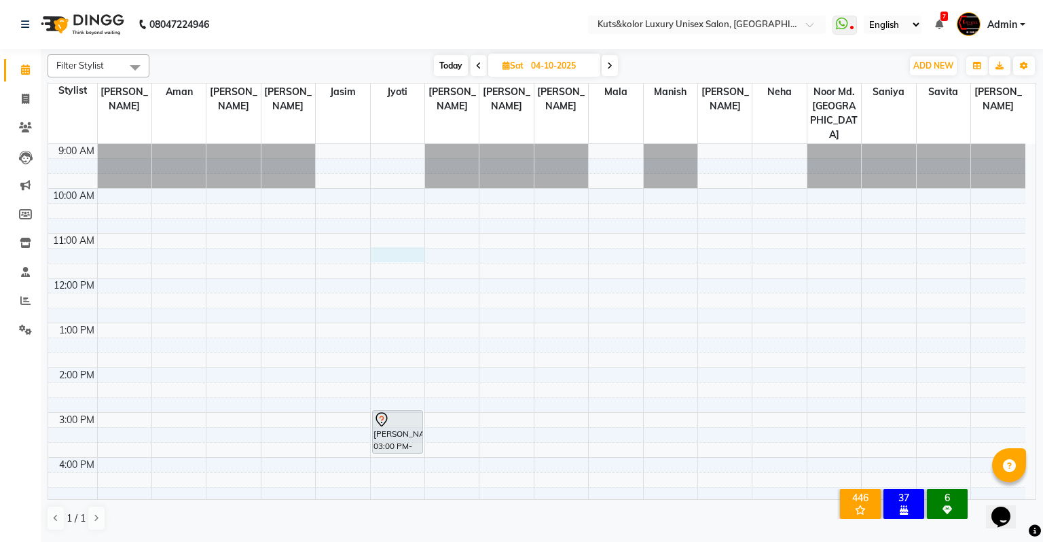
click at [395, 223] on div "9:00 AM 10:00 AM 11:00 AM 12:00 PM 1:00 PM 2:00 PM 3:00 PM 4:00 PM 5:00 PM 6:00…" at bounding box center [536, 435] width 977 height 582
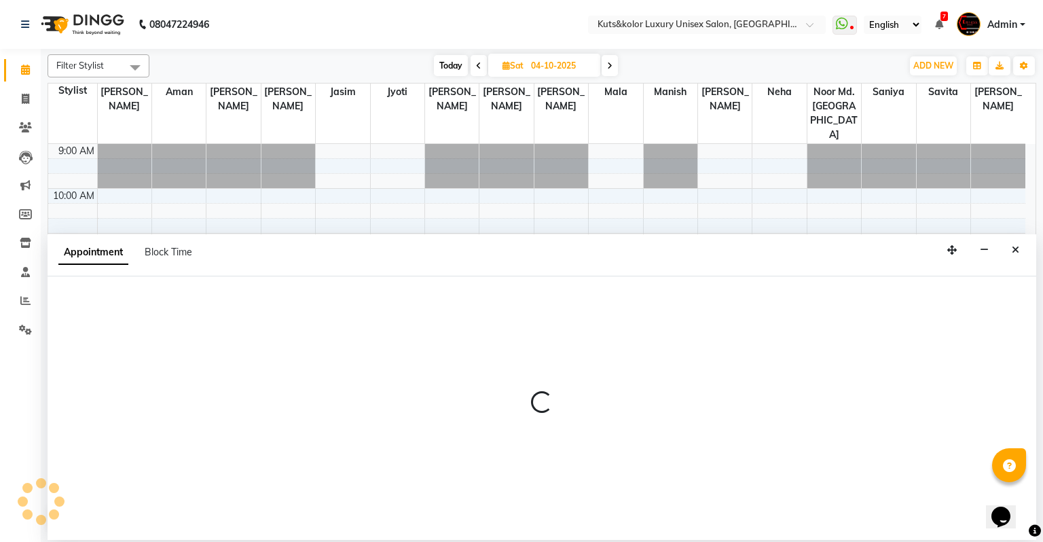
select select "22535"
select select "675"
select select "tentative"
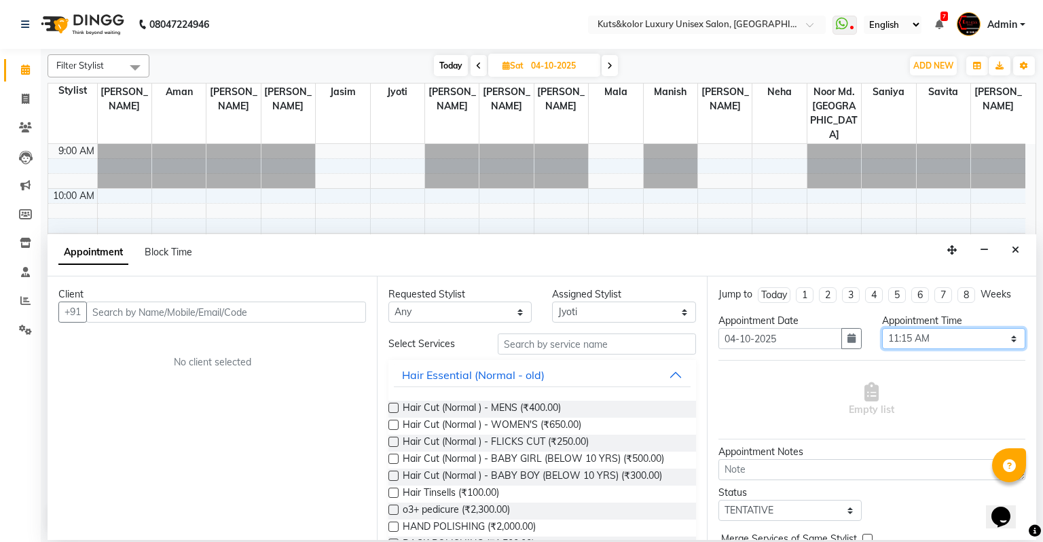
click at [830, 341] on select "Select 10:00 AM 10:15 AM 10:30 AM 10:45 AM 11:00 AM 11:15 AM 11:30 AM 11:45 AM …" at bounding box center [953, 338] width 143 height 21
select select "690"
click at [830, 328] on select "Select 10:00 AM 10:15 AM 10:30 AM 10:45 AM 11:00 AM 11:15 AM 11:30 AM 11:45 AM …" at bounding box center [953, 338] width 143 height 21
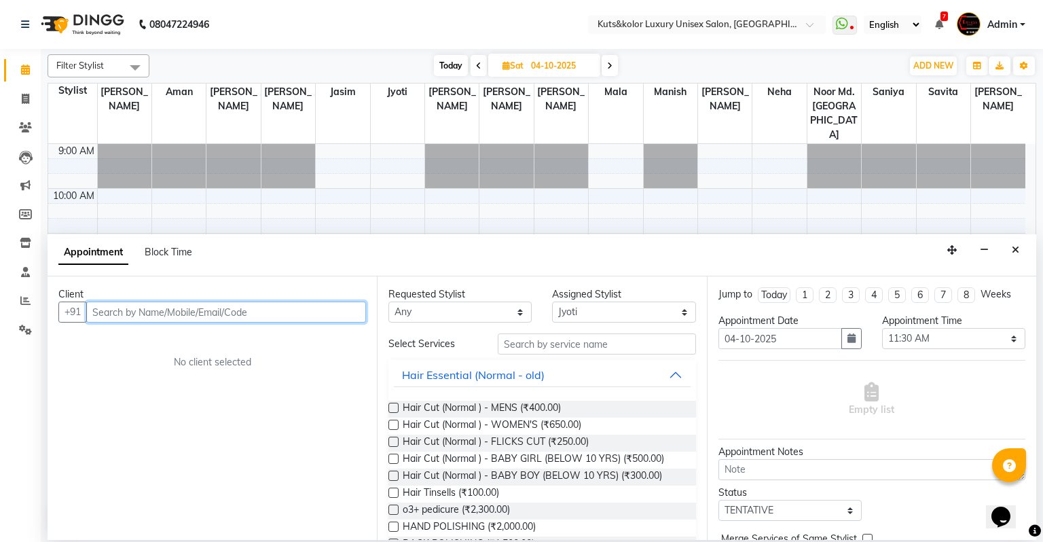
click at [274, 314] on input "text" at bounding box center [226, 311] width 280 height 21
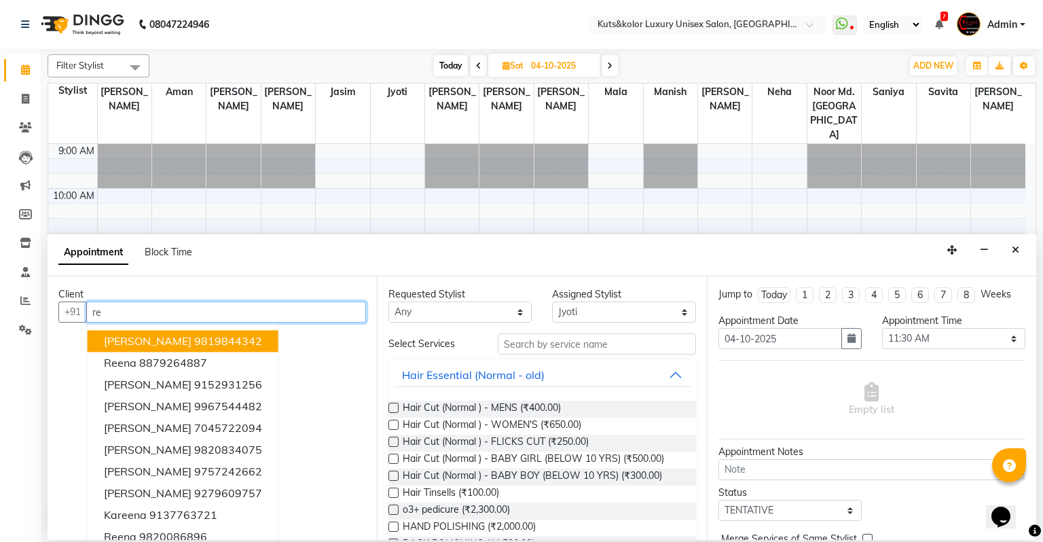
type input "r"
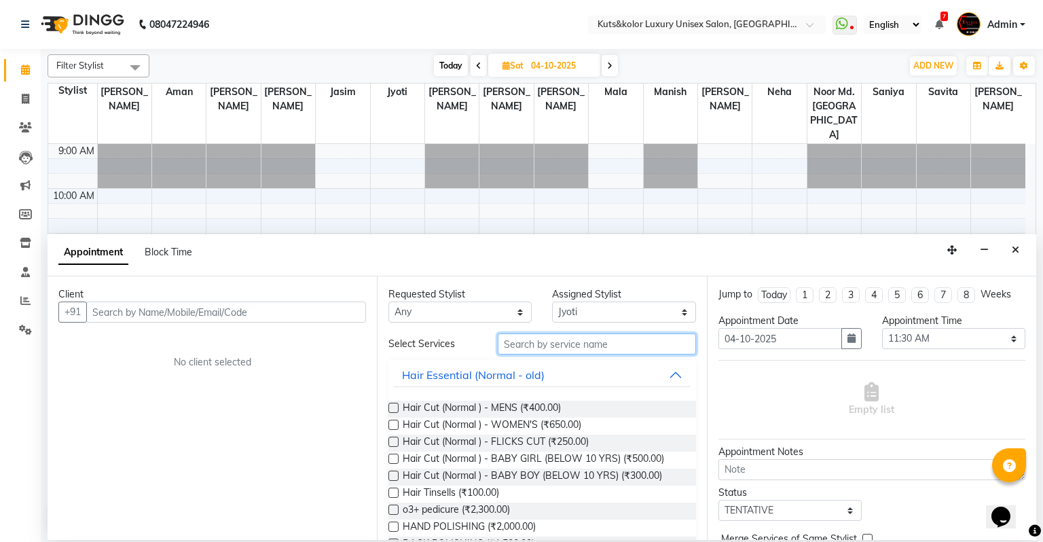
click at [513, 350] on input "text" at bounding box center [597, 343] width 198 height 21
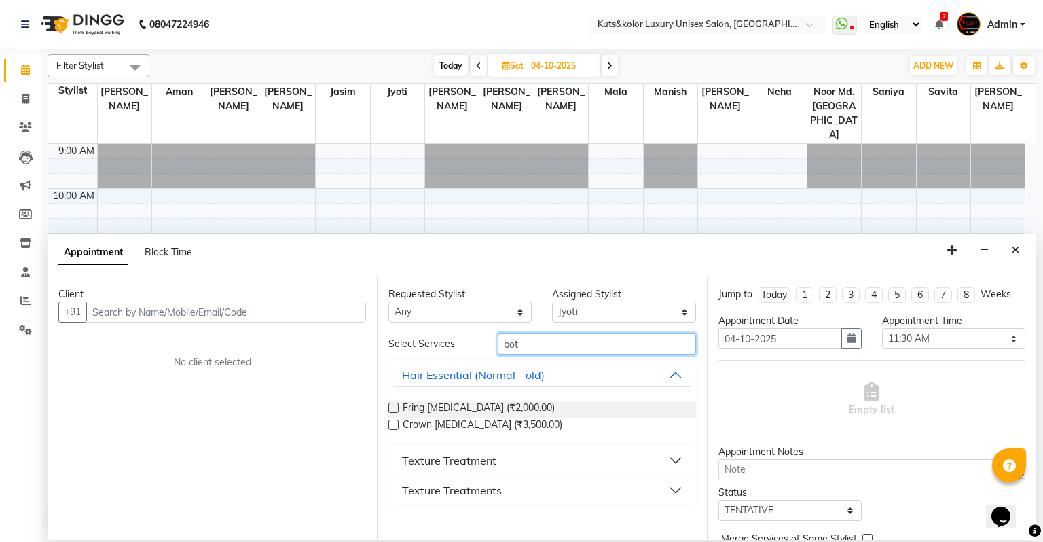
type input "bot"
click at [405, 457] on div "Texture Treatment" at bounding box center [449, 460] width 94 height 16
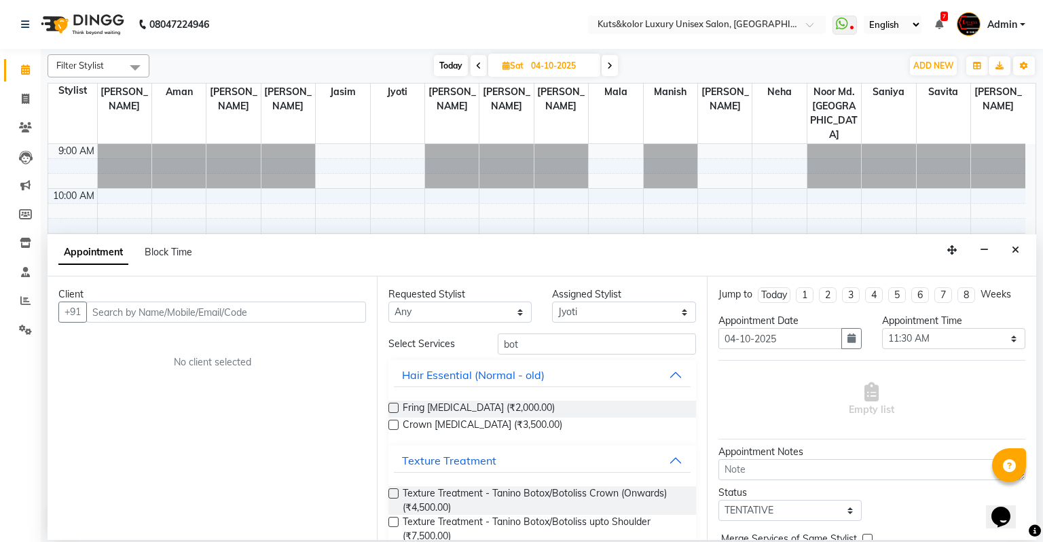
click at [392, 520] on label at bounding box center [393, 522] width 10 height 10
click at [392, 520] on input "checkbox" at bounding box center [392, 523] width 9 height 9
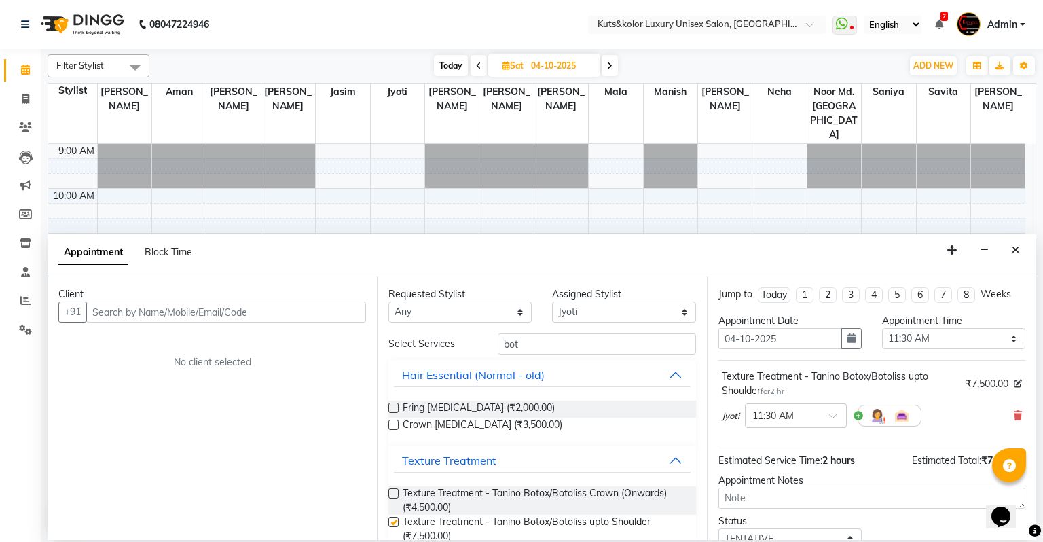
checkbox input "false"
click at [263, 318] on input "text" at bounding box center [226, 311] width 280 height 21
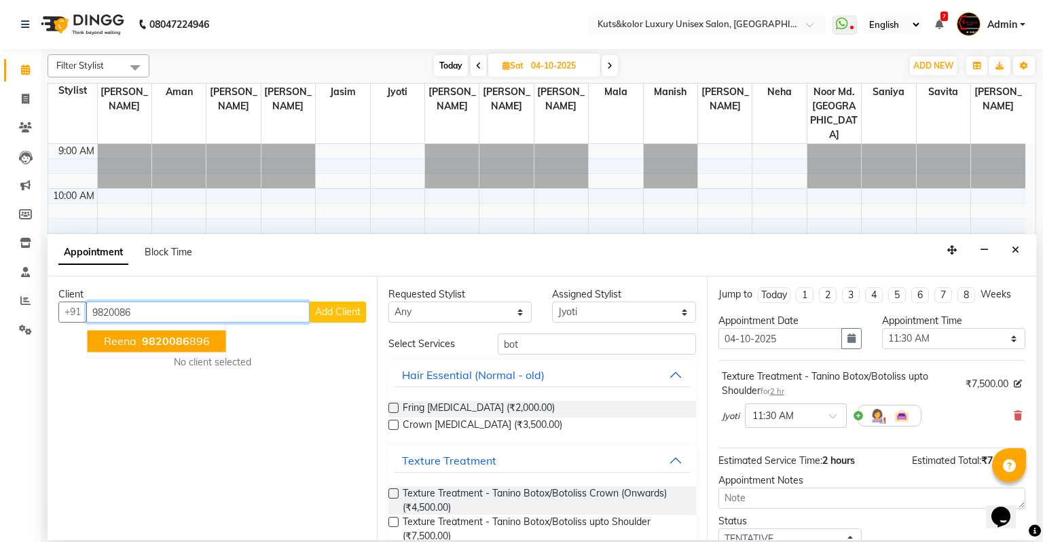
click at [166, 331] on button "reena 9820086 896" at bounding box center [157, 342] width 139 height 22
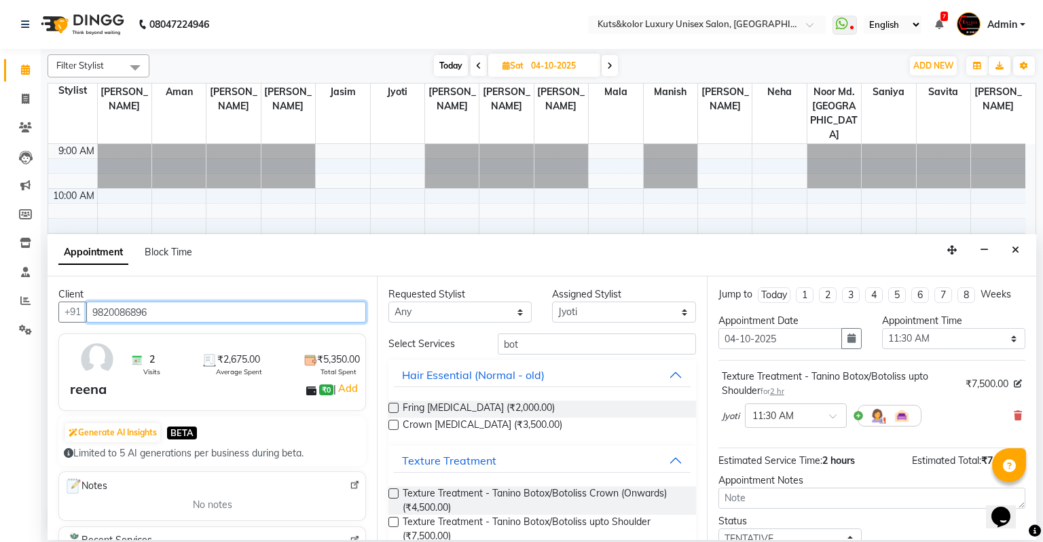
scroll to position [94, 0]
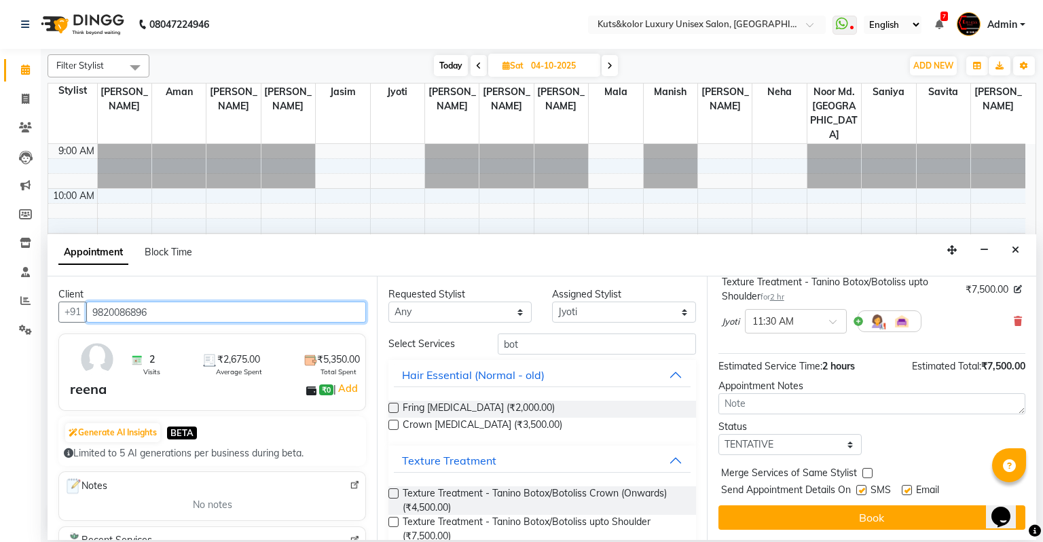
type input "9820086896"
click at [830, 490] on label at bounding box center [861, 490] width 10 height 10
click at [830, 490] on input "checkbox" at bounding box center [860, 491] width 9 height 9
checkbox input "false"
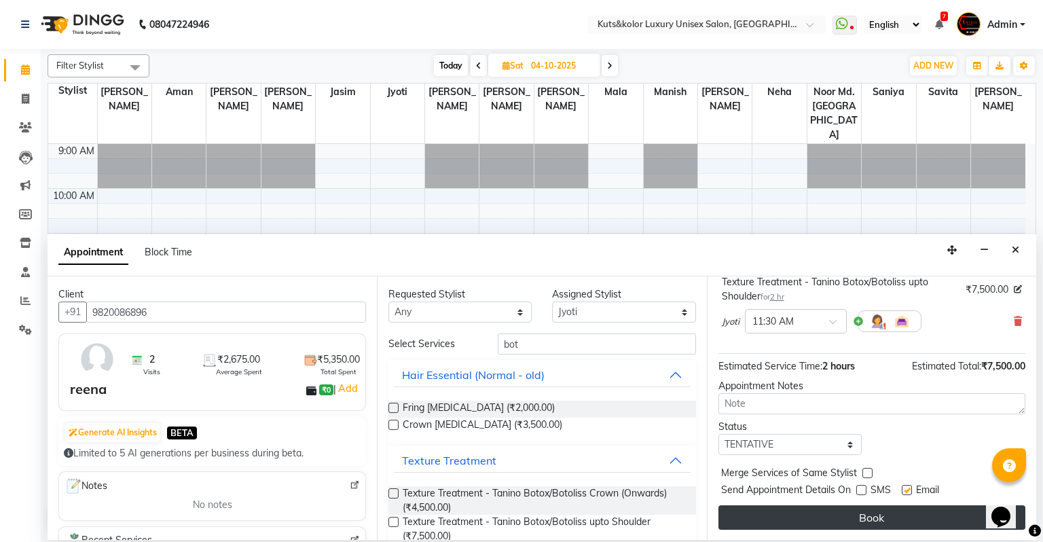
click at [830, 517] on button "Book" at bounding box center [871, 517] width 307 height 24
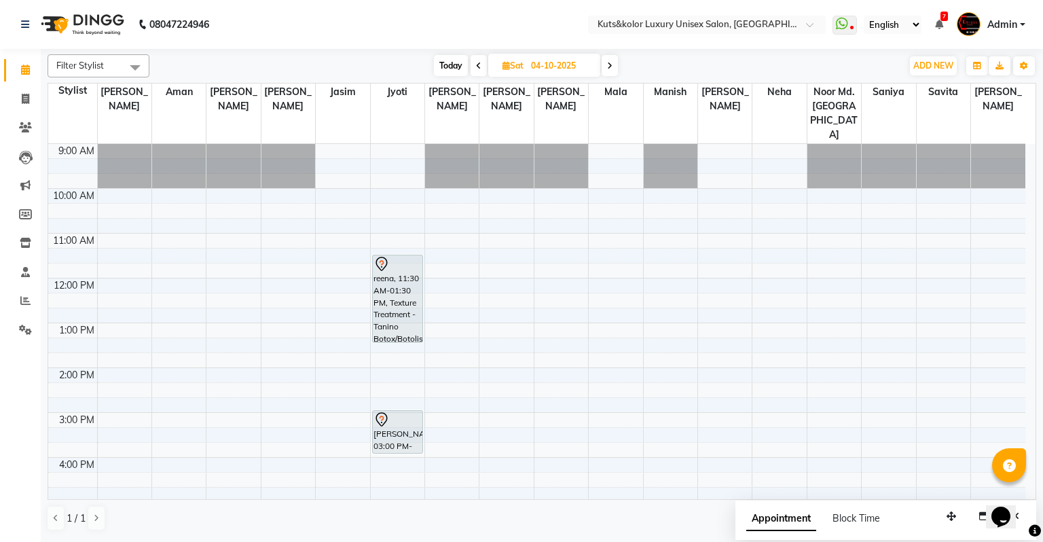
click at [457, 62] on span "Today" at bounding box center [451, 65] width 34 height 21
type input "02-10-2025"
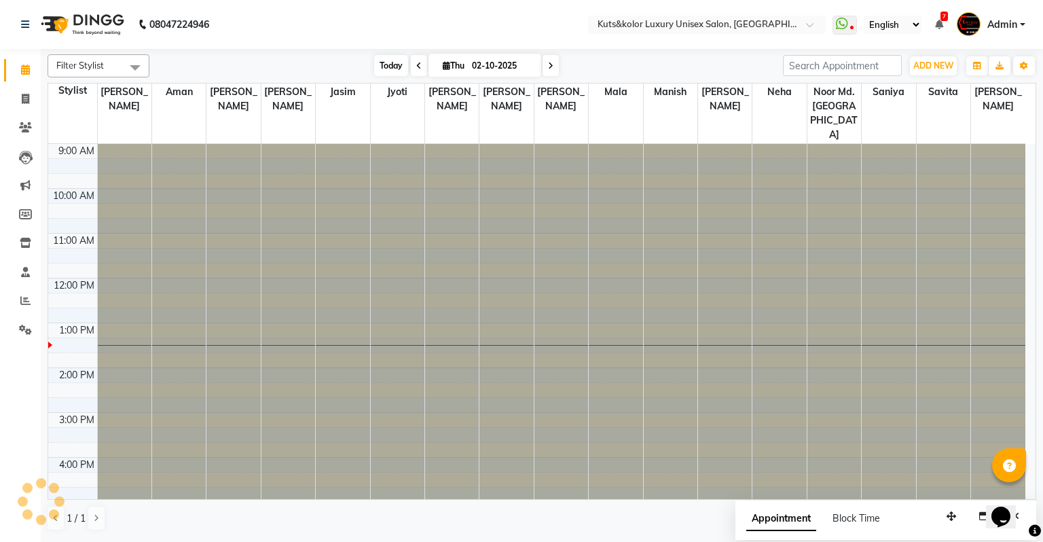
scroll to position [179, 0]
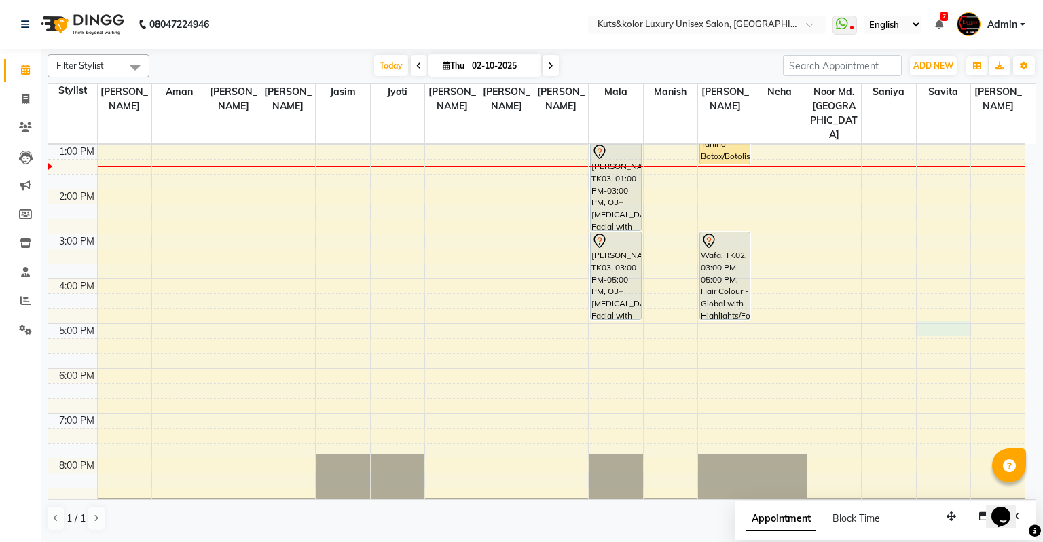
click at [830, 306] on div "9:00 AM 10:00 AM 11:00 AM 12:00 PM 1:00 PM 2:00 PM 3:00 PM 4:00 PM 5:00 PM 6:00…" at bounding box center [536, 256] width 977 height 582
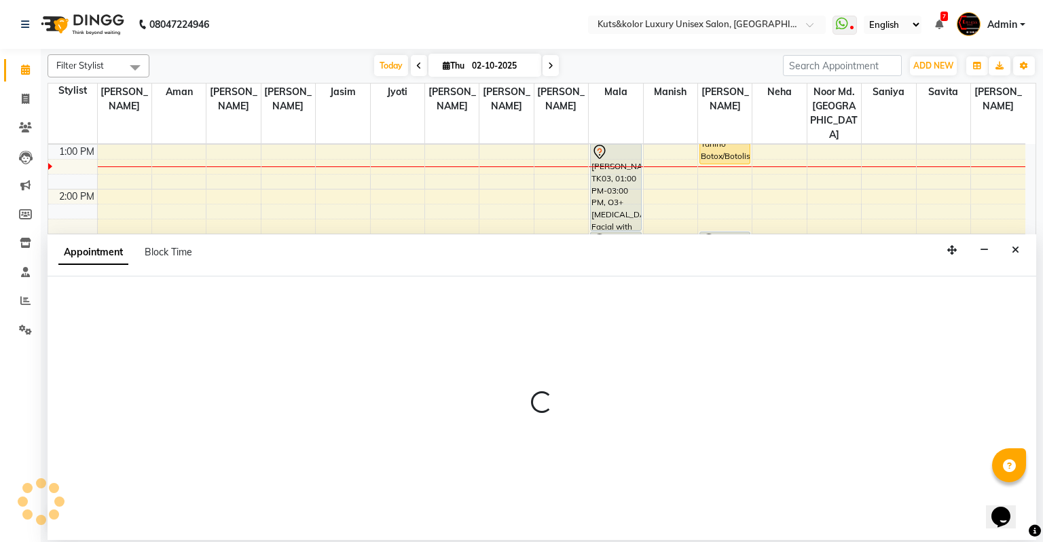
select select "37169"
select select "1020"
select select "tentative"
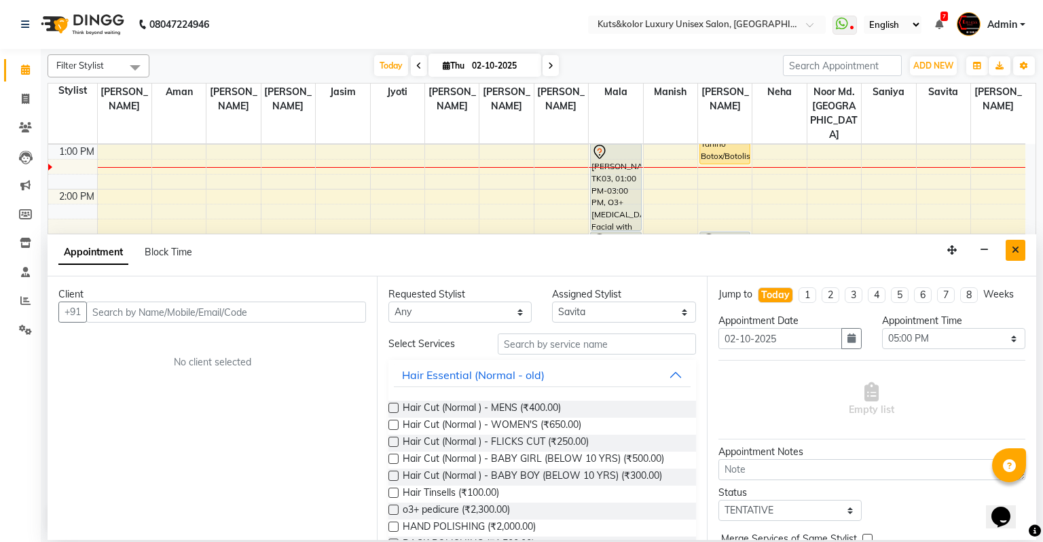
click at [830, 252] on icon "Close" at bounding box center [1015, 250] width 7 height 10
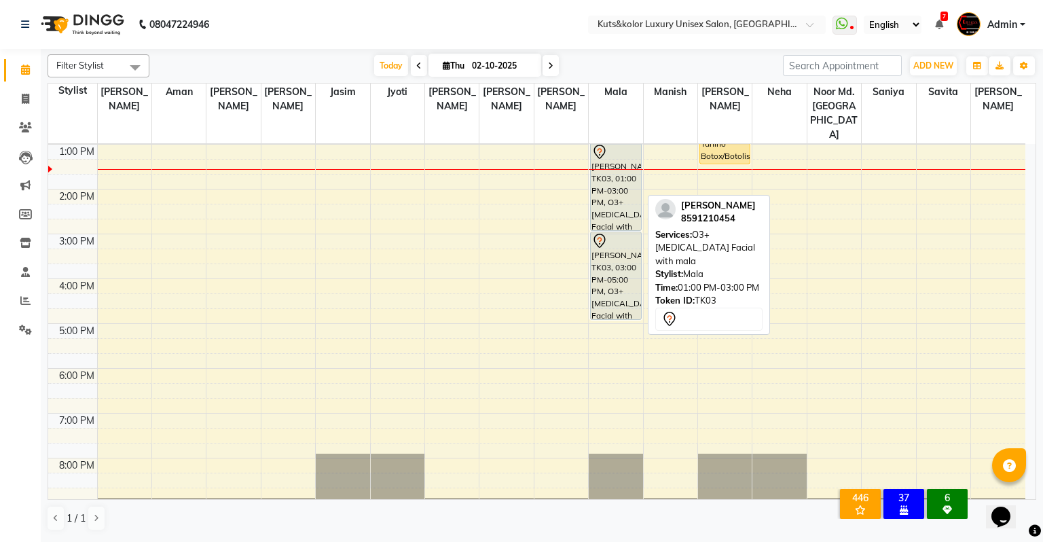
click at [603, 156] on div "[PERSON_NAME], TK03, 01:00 PM-03:00 PM, O3+ [MEDICAL_DATA] Facial with mala" at bounding box center [616, 186] width 50 height 87
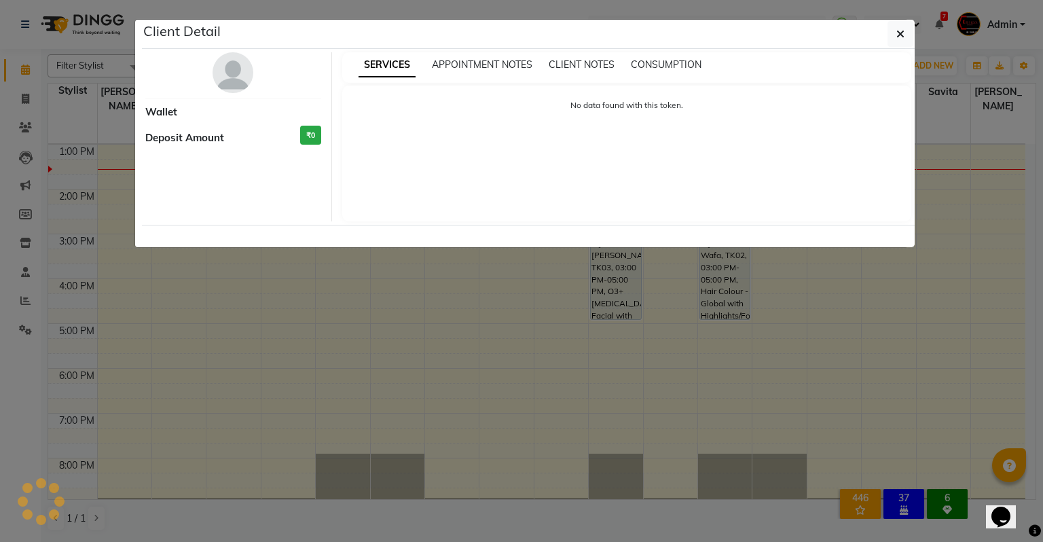
select select "7"
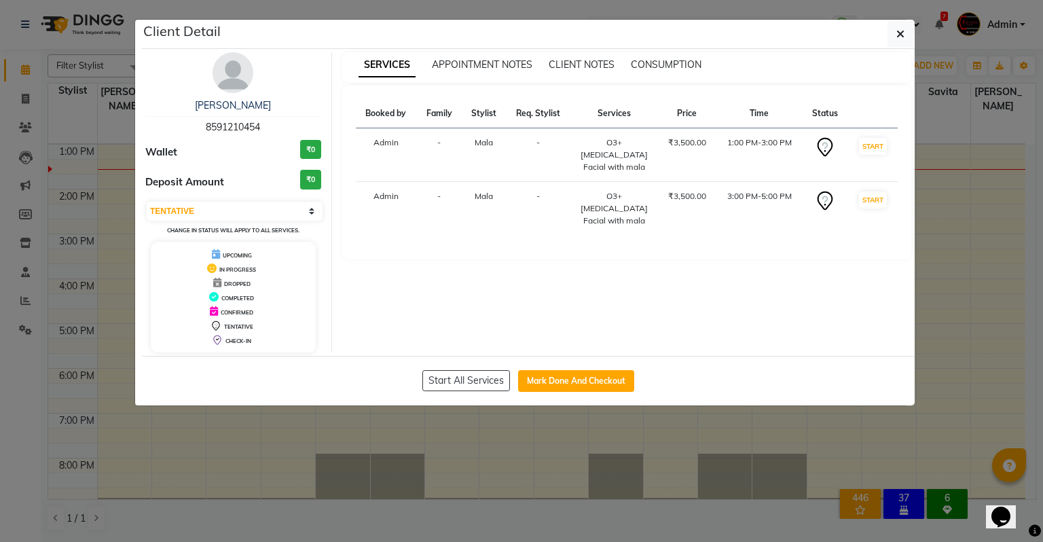
click at [603, 156] on div "O3+ [MEDICAL_DATA] Facial with mala" at bounding box center [613, 154] width 71 height 37
click at [570, 103] on tr "Booked by Family Stylist Req. Stylist Services Price Time Status" at bounding box center [627, 113] width 542 height 29
click at [503, 94] on div "Booked by Family Stylist Req. Stylist Services Price Time Status Admin - Mala -…" at bounding box center [627, 173] width 570 height 174
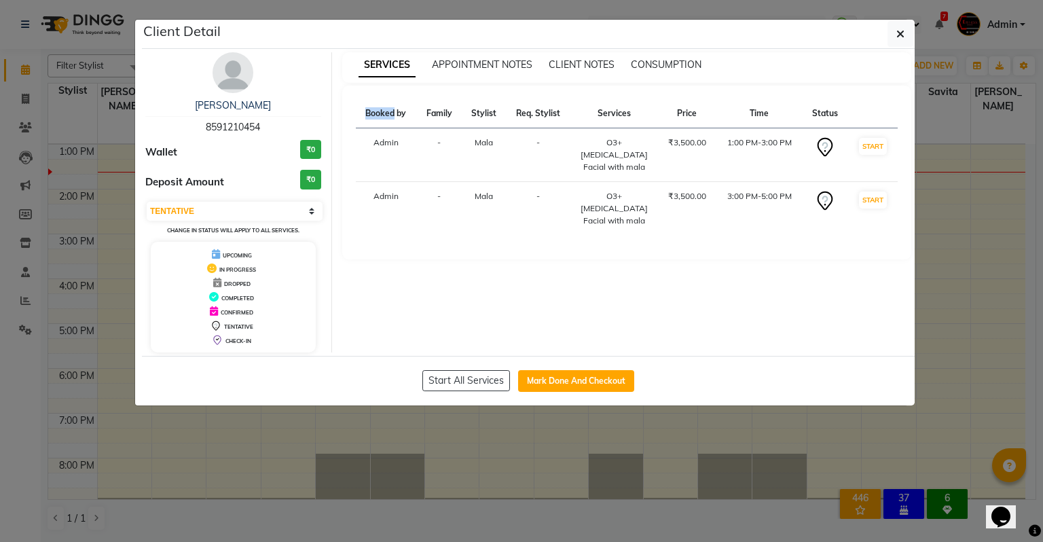
click at [502, 94] on div "Booked by Family Stylist Req. Stylist Services Price Time Status Admin - Mala -…" at bounding box center [627, 173] width 570 height 174
click at [830, 31] on button "button" at bounding box center [900, 34] width 26 height 26
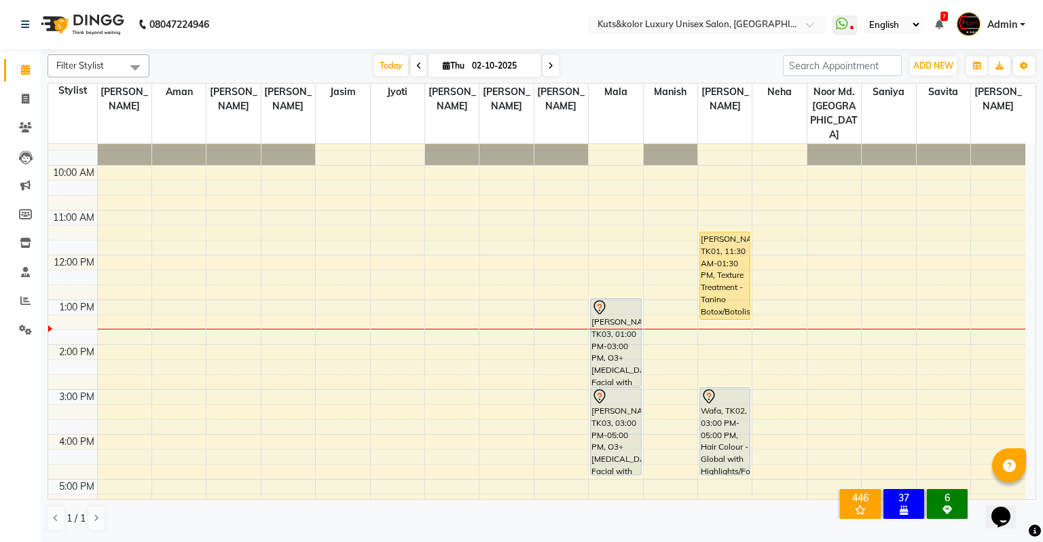
scroll to position [0, 0]
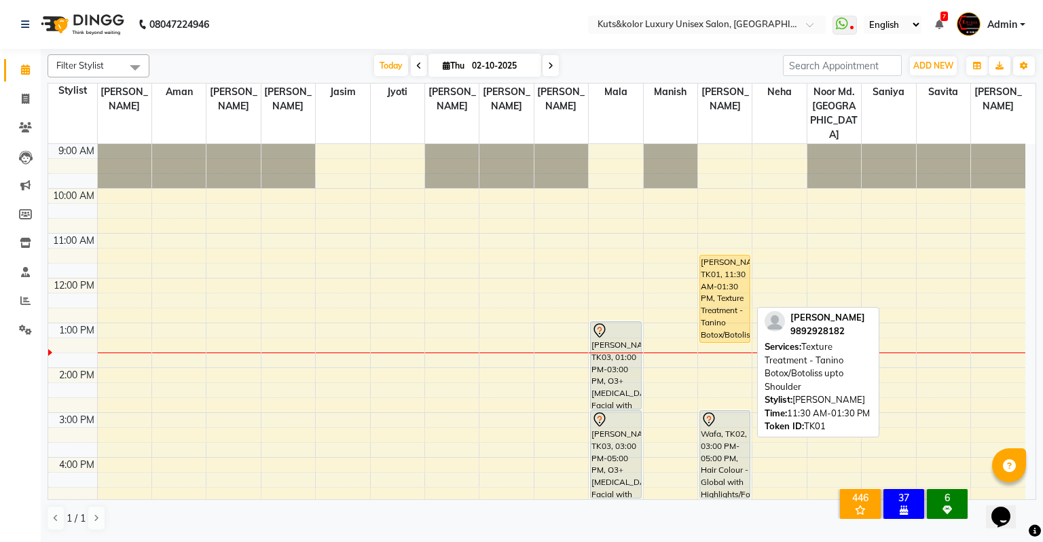
click at [717, 287] on div "[PERSON_NAME], TK01, 11:30 AM-01:30 PM, Texture Treatment - Tanino Botox/Botoli…" at bounding box center [725, 298] width 50 height 87
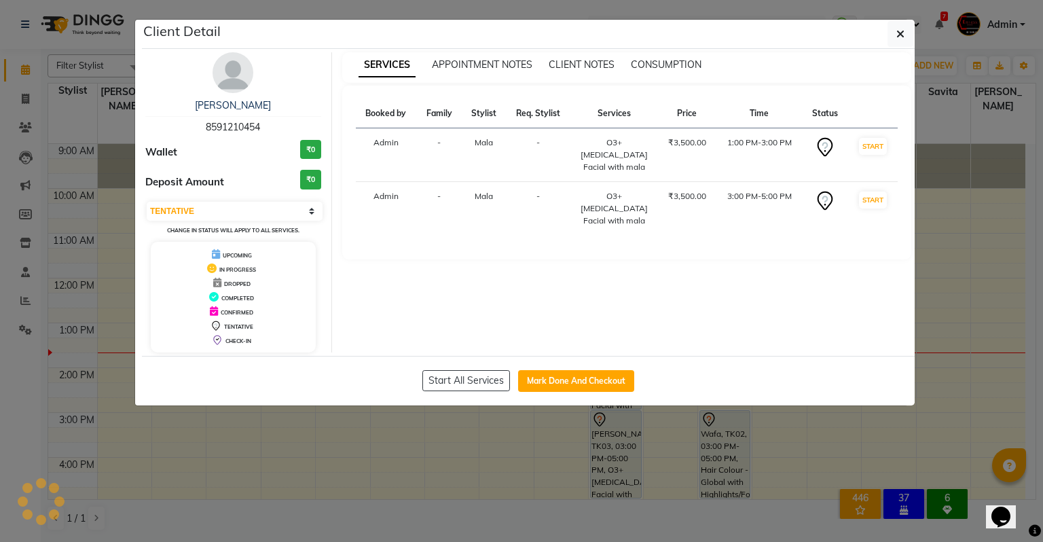
select select "1"
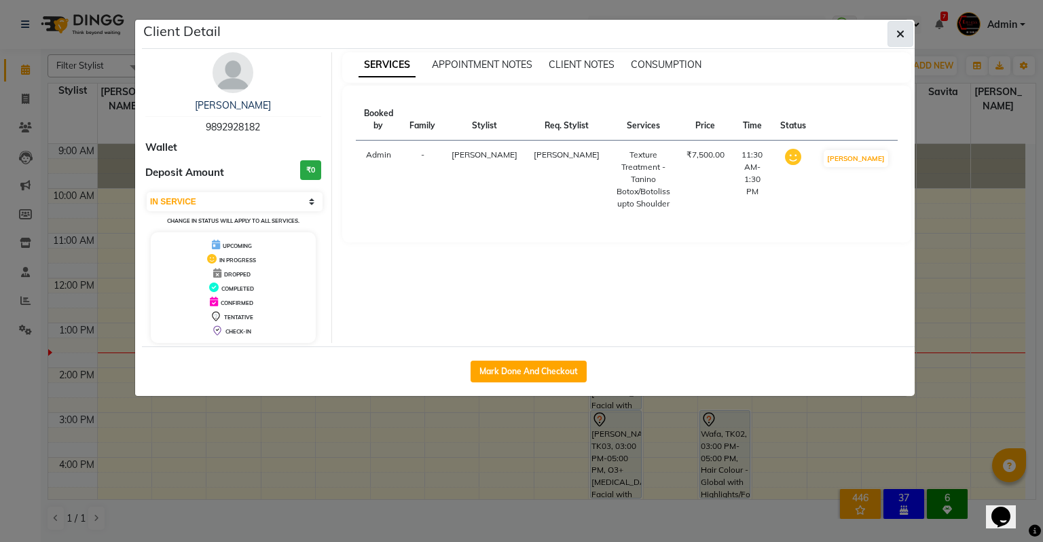
click at [830, 33] on icon "button" at bounding box center [900, 34] width 8 height 11
